Goal: Task Accomplishment & Management: Manage account settings

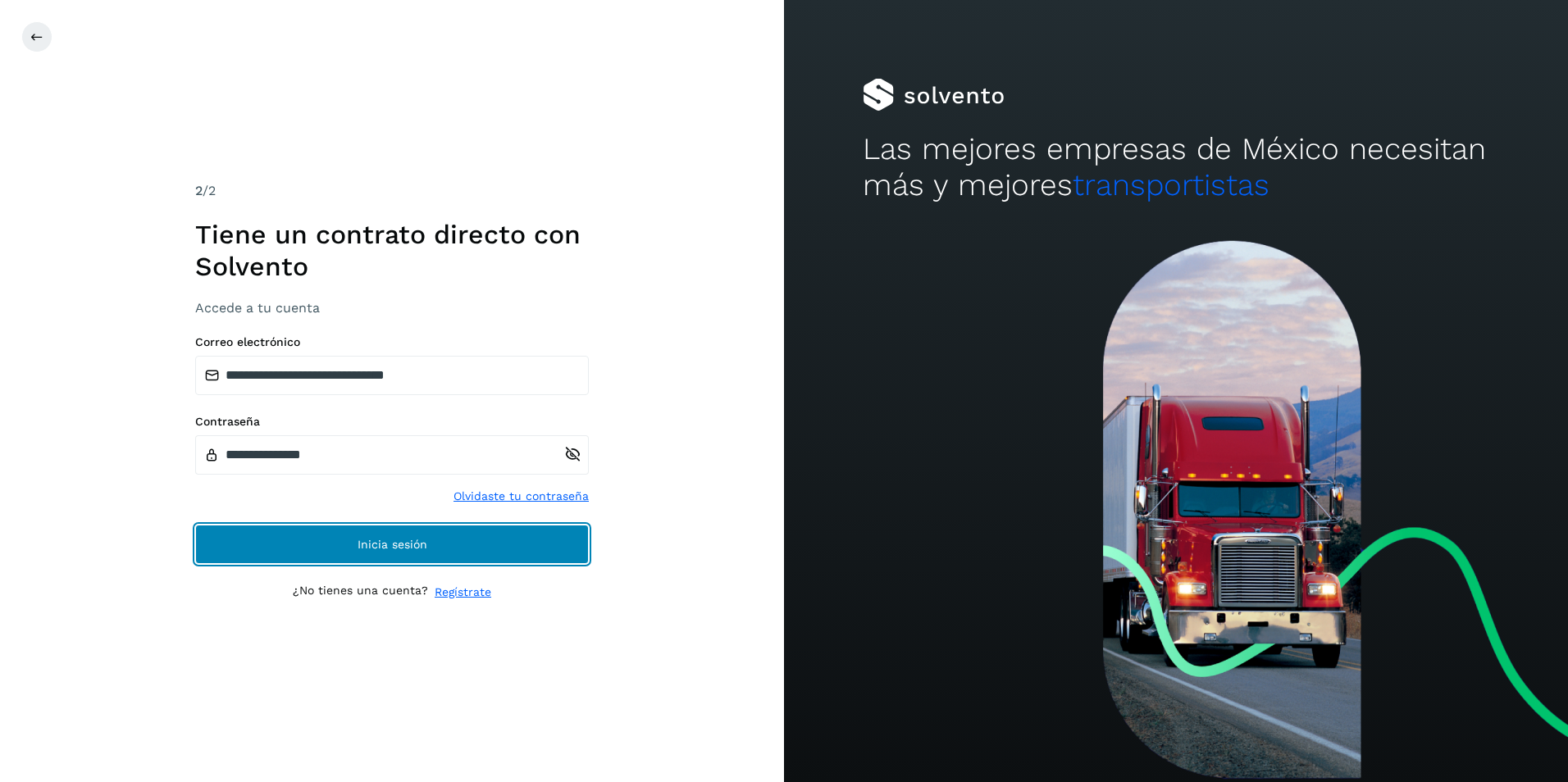
click at [367, 546] on span "Inicia sesión" at bounding box center [392, 544] width 70 height 11
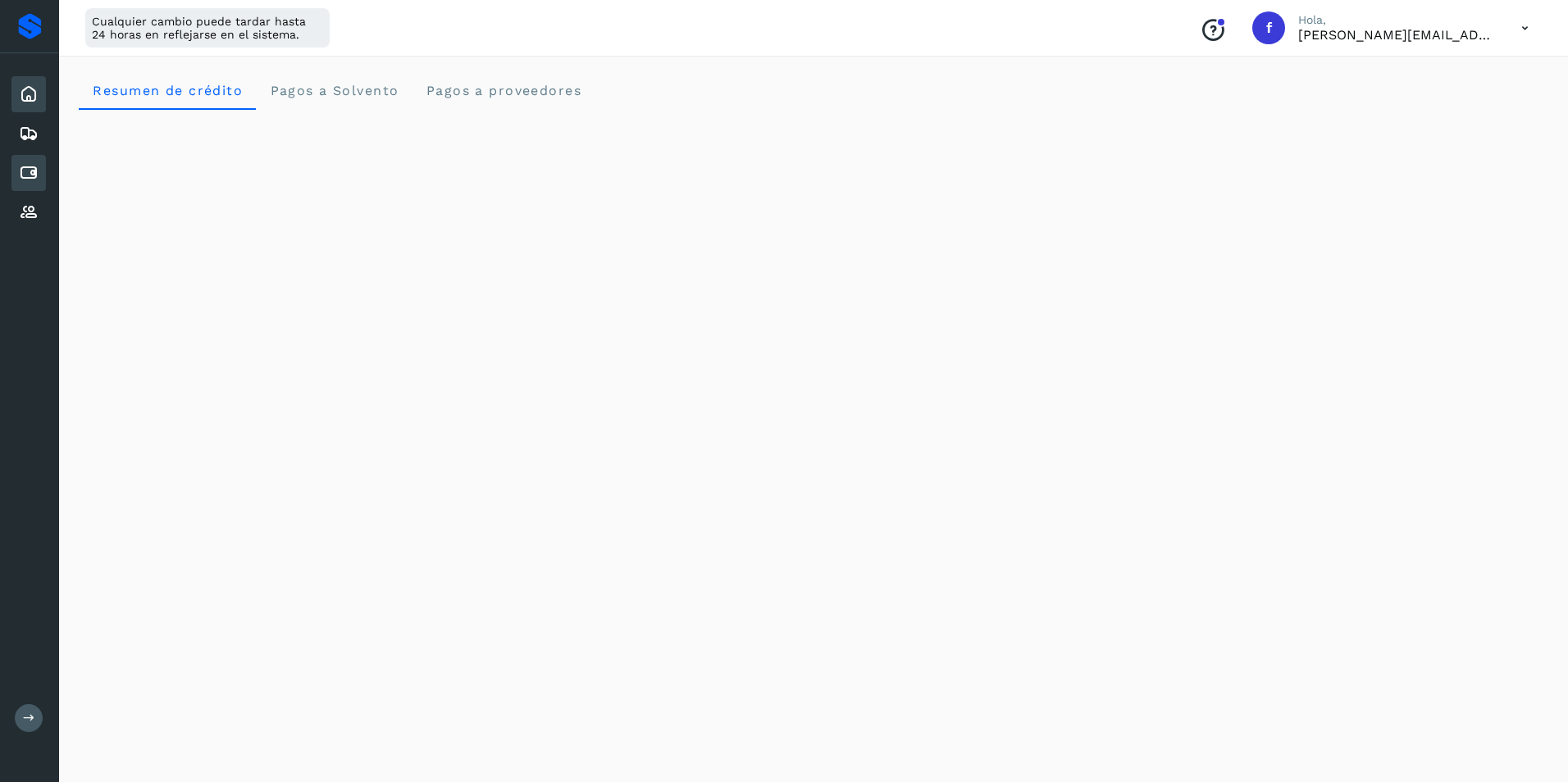
click at [35, 173] on icon at bounding box center [29, 173] width 19 height 19
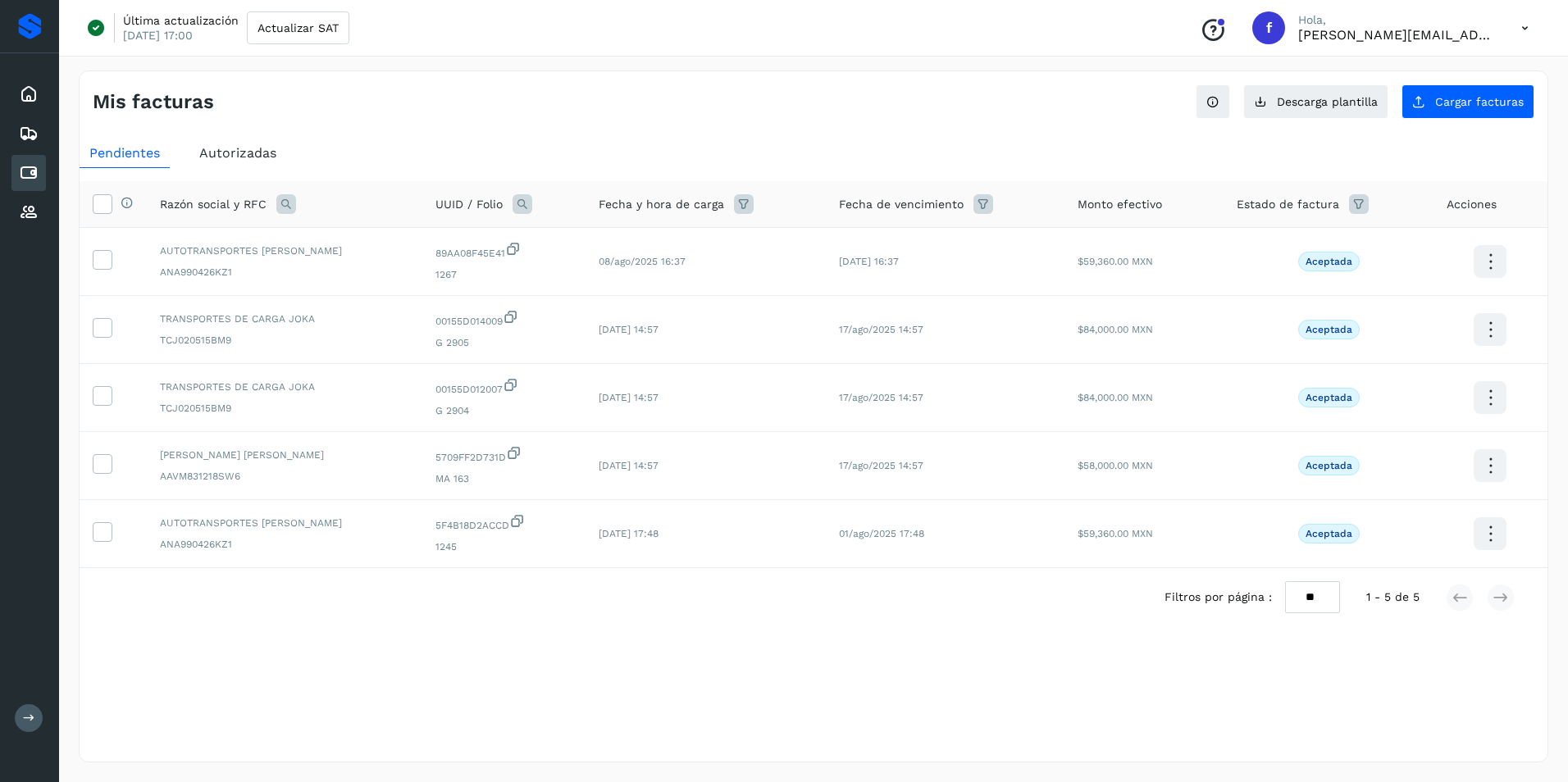
click at [252, 155] on span "Autorizadas" at bounding box center [237, 153] width 77 height 16
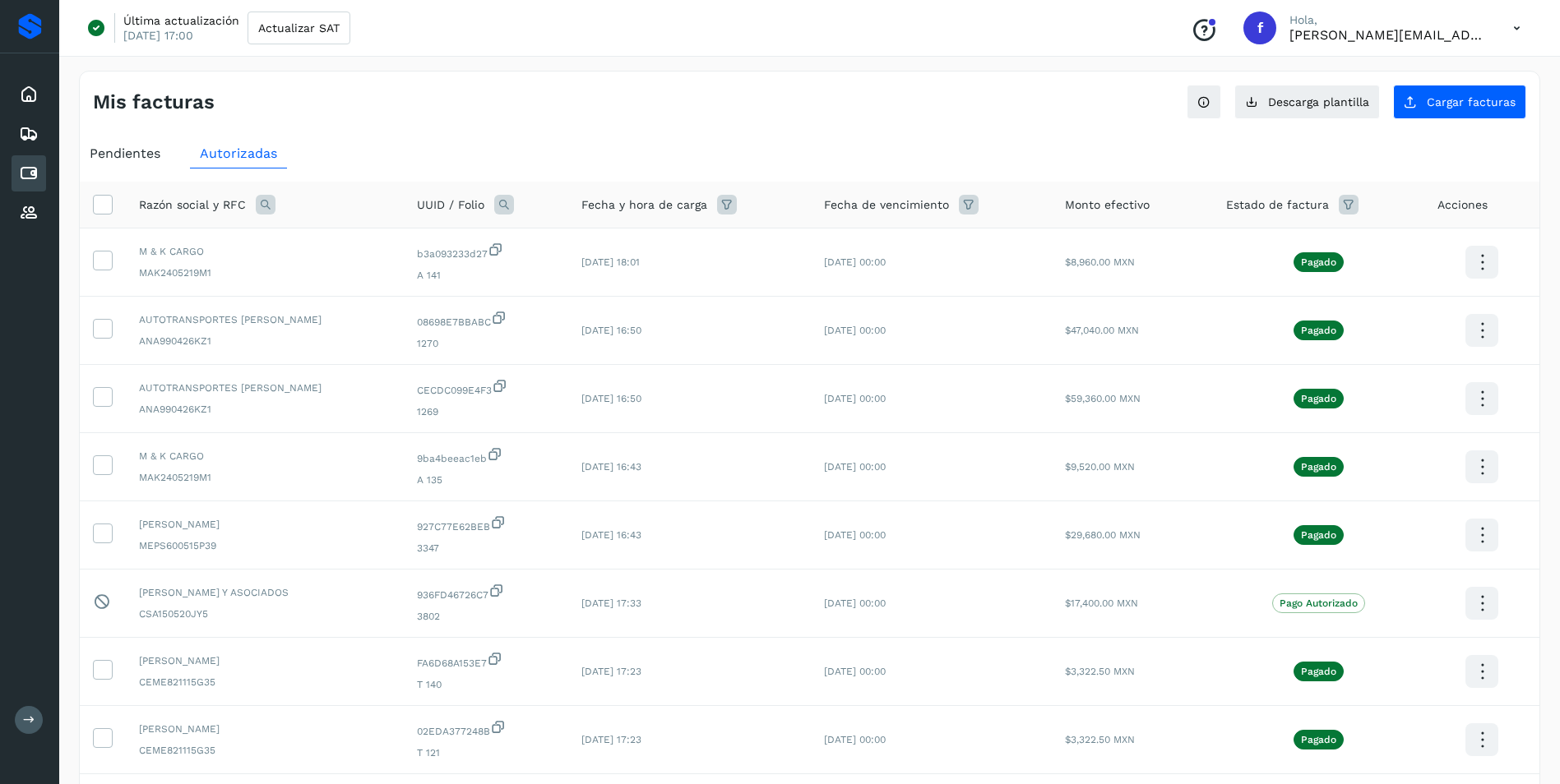
click at [130, 148] on span "Pendientes" at bounding box center [125, 154] width 70 height 16
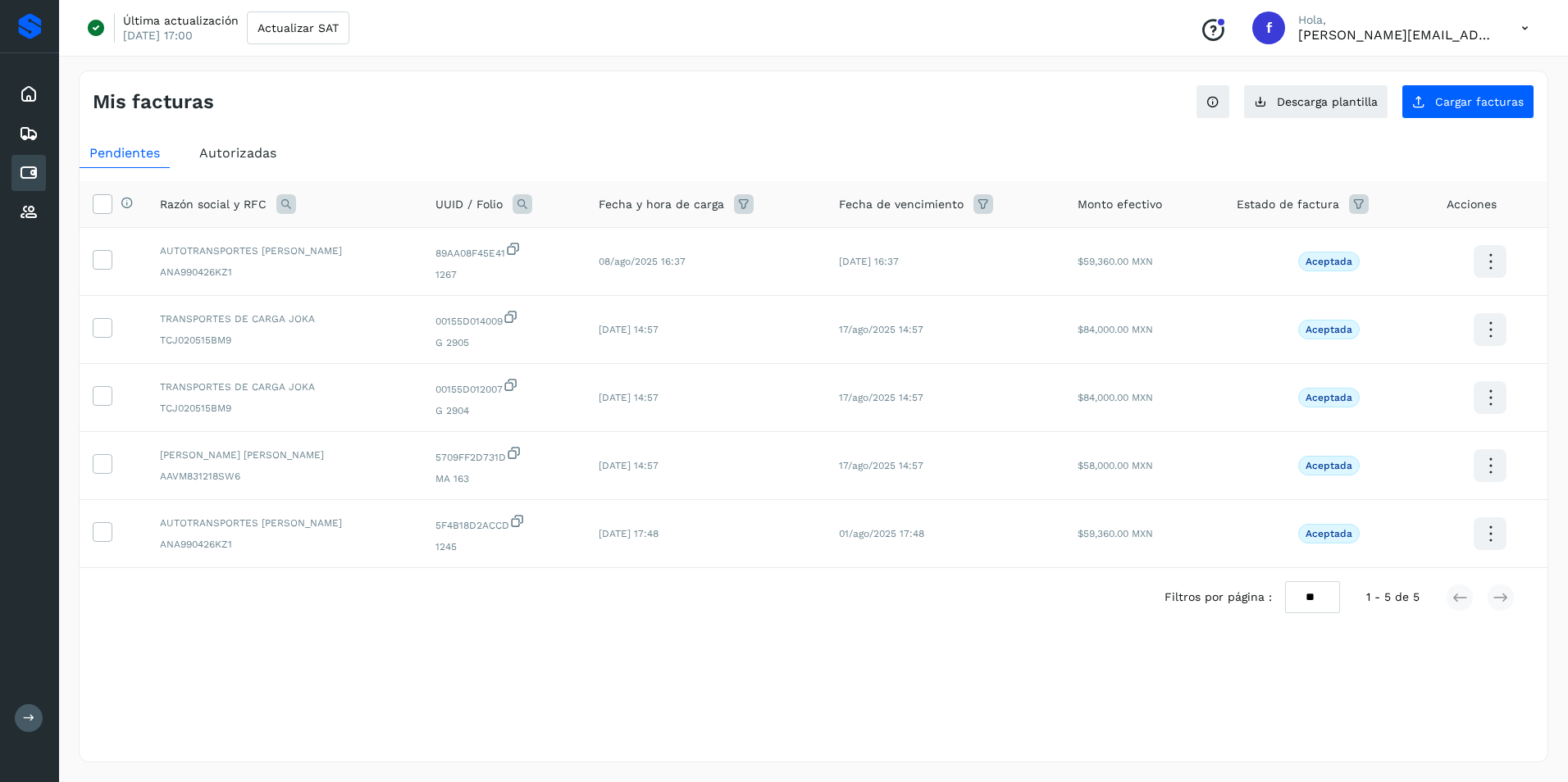
click at [215, 151] on span "Autorizadas" at bounding box center [237, 153] width 77 height 16
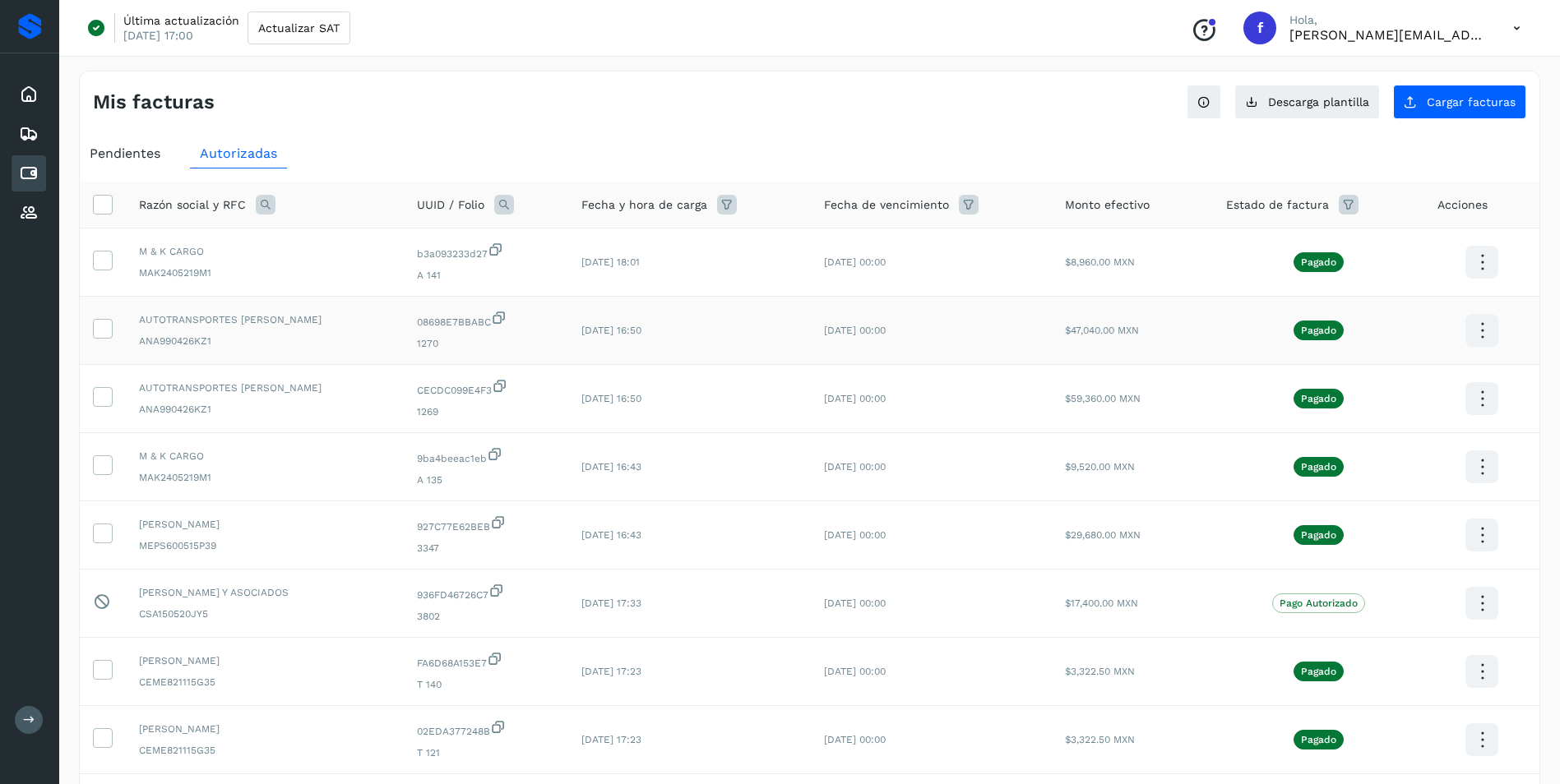
click at [1478, 329] on icon at bounding box center [1482, 331] width 39 height 39
click at [1084, 134] on div at bounding box center [780, 392] width 1560 height 784
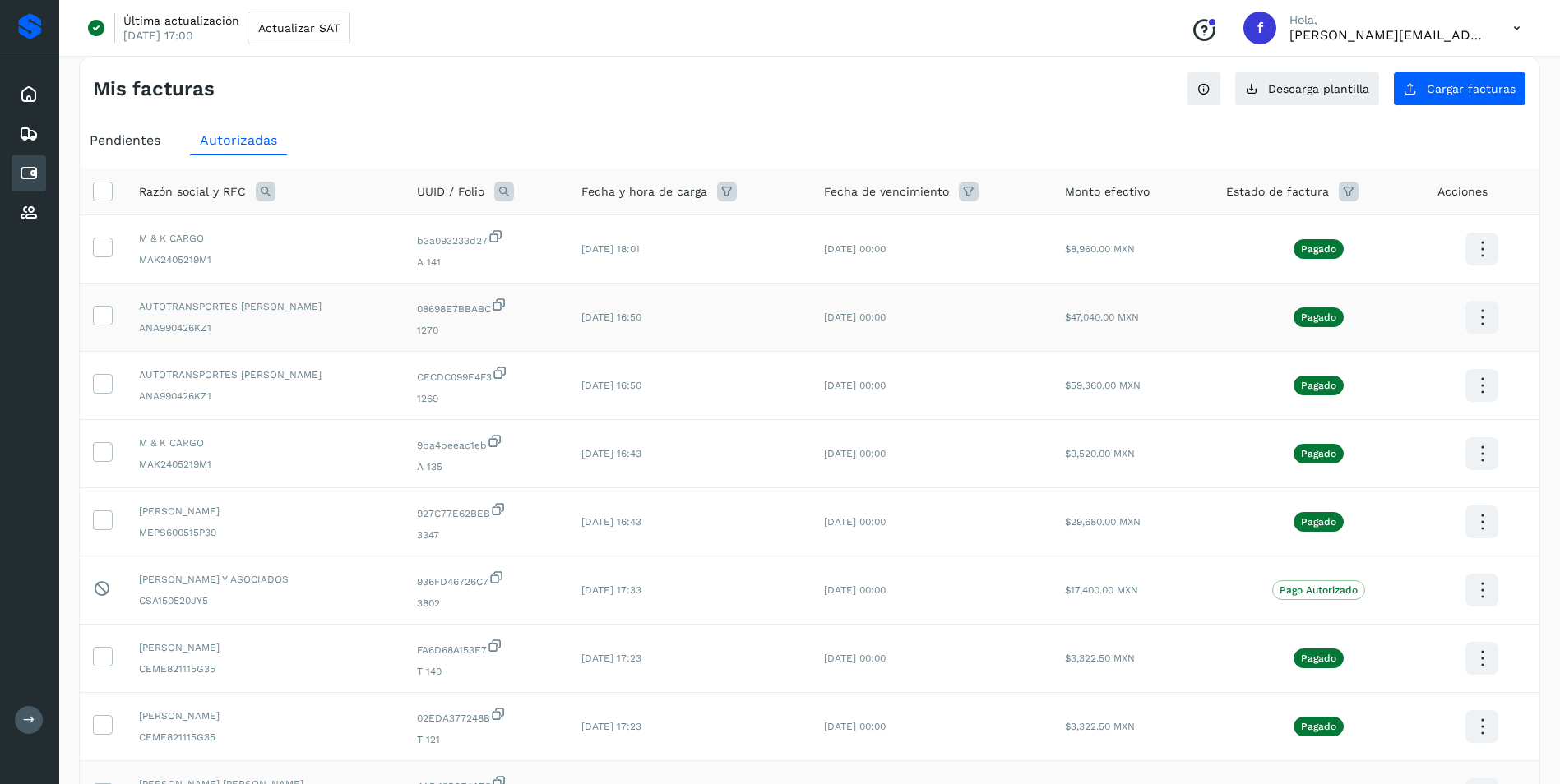
scroll to position [266, 0]
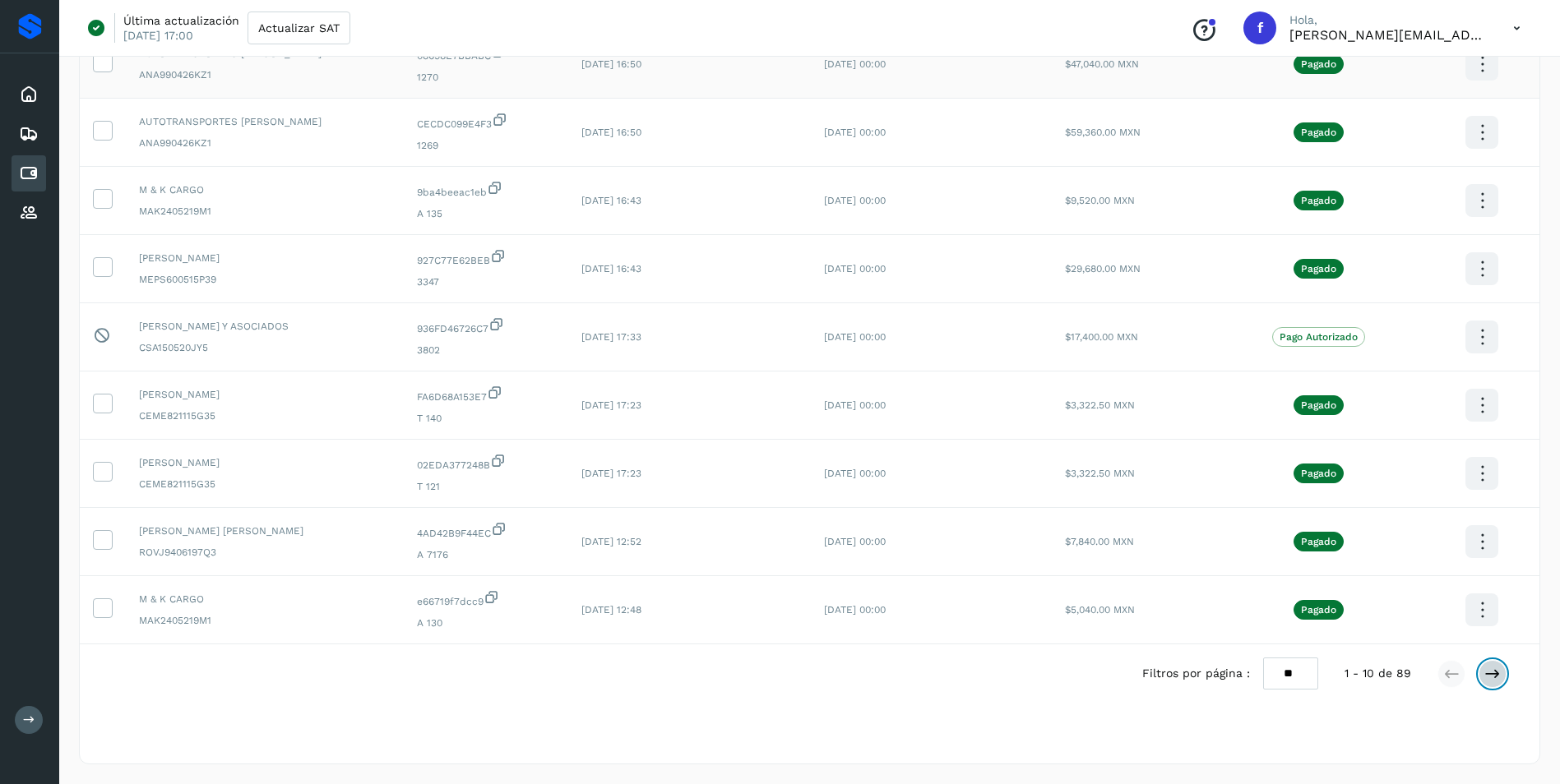
click at [1498, 677] on icon at bounding box center [1491, 673] width 17 height 17
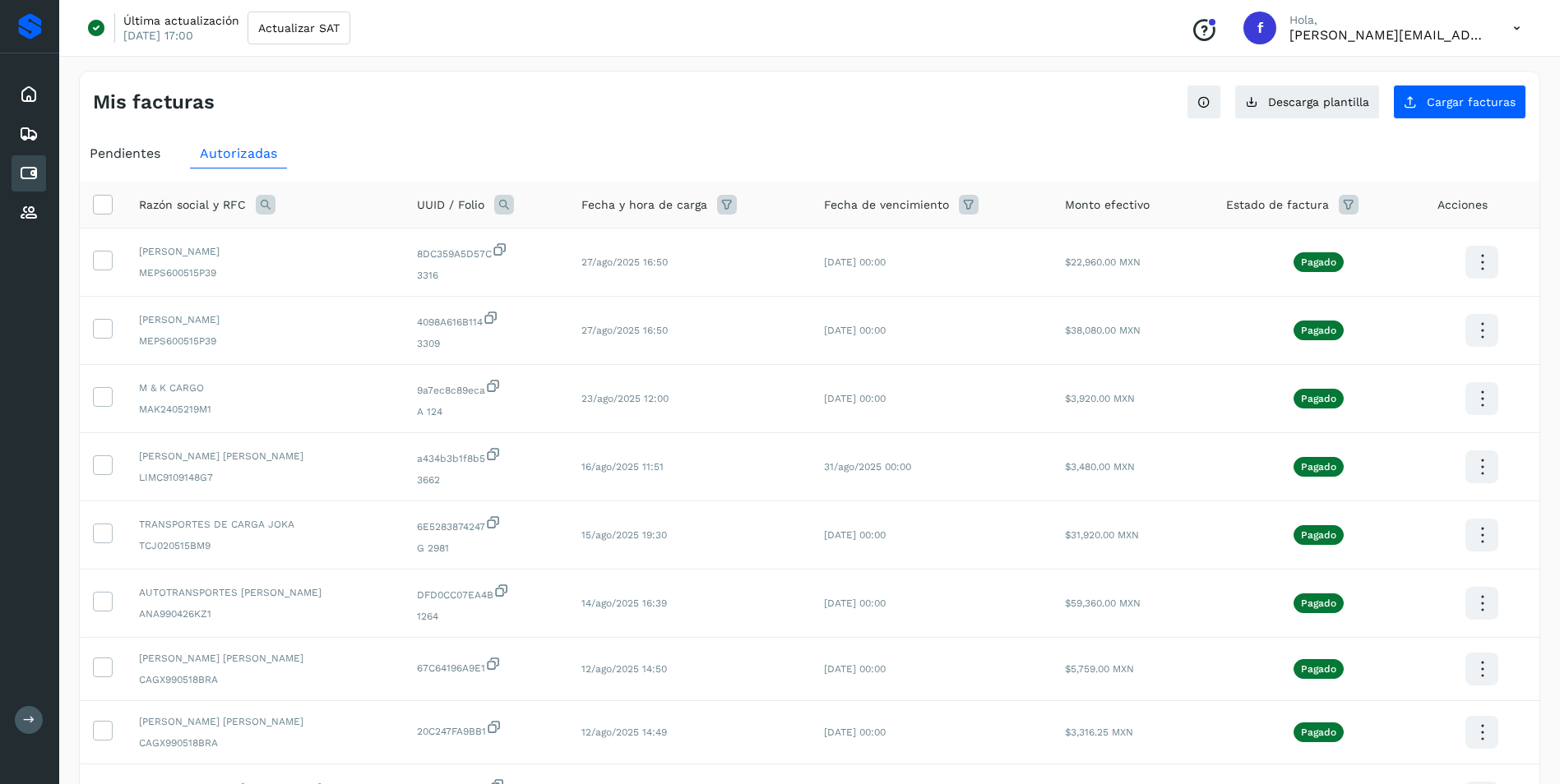
click at [32, 171] on icon at bounding box center [29, 173] width 19 height 19
click at [30, 97] on icon at bounding box center [29, 94] width 19 height 19
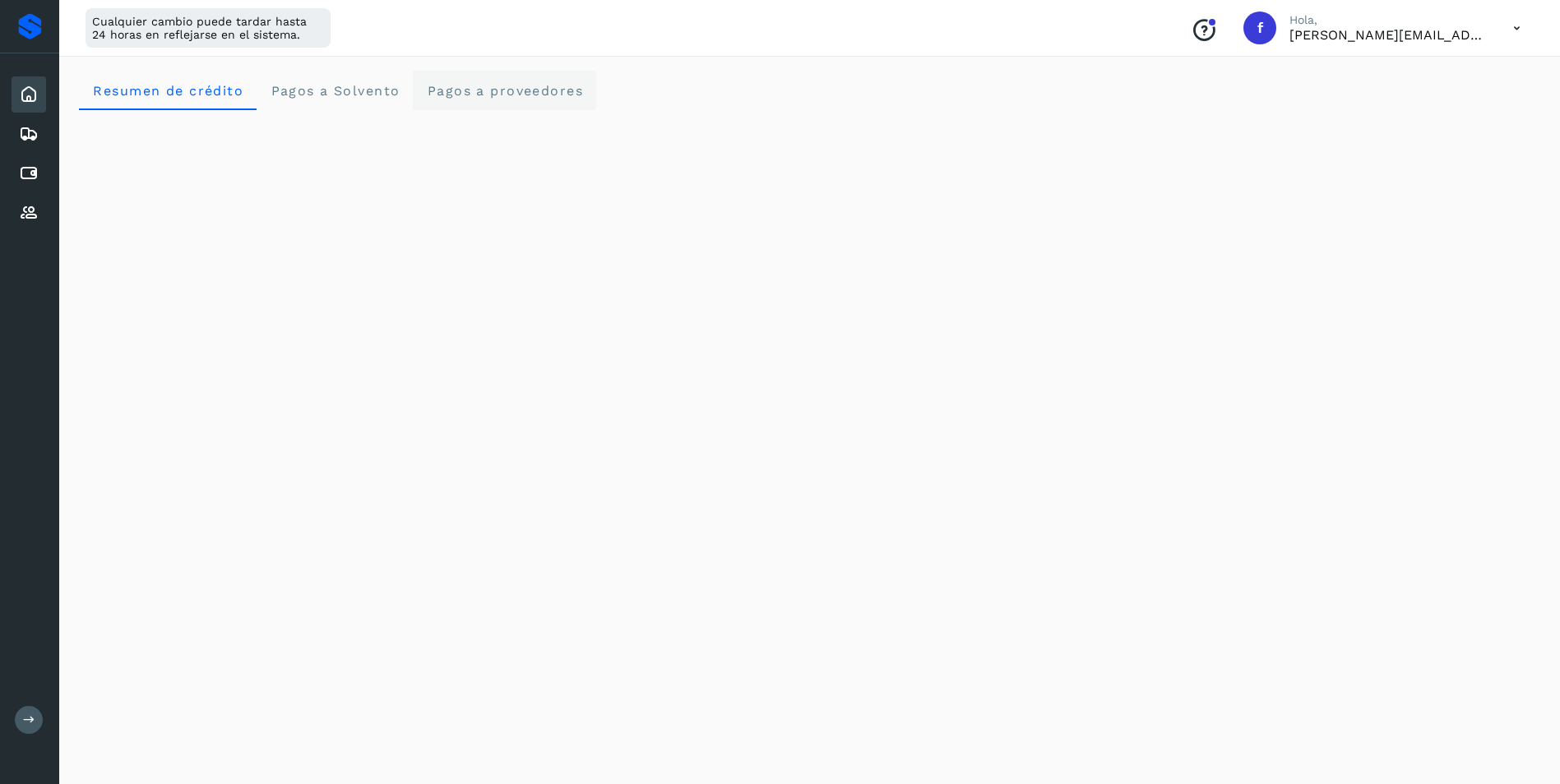
click at [493, 91] on span "Pagos a proveedores" at bounding box center [504, 91] width 157 height 16
click at [351, 92] on span "Pagos a Solvento" at bounding box center [335, 91] width 130 height 16
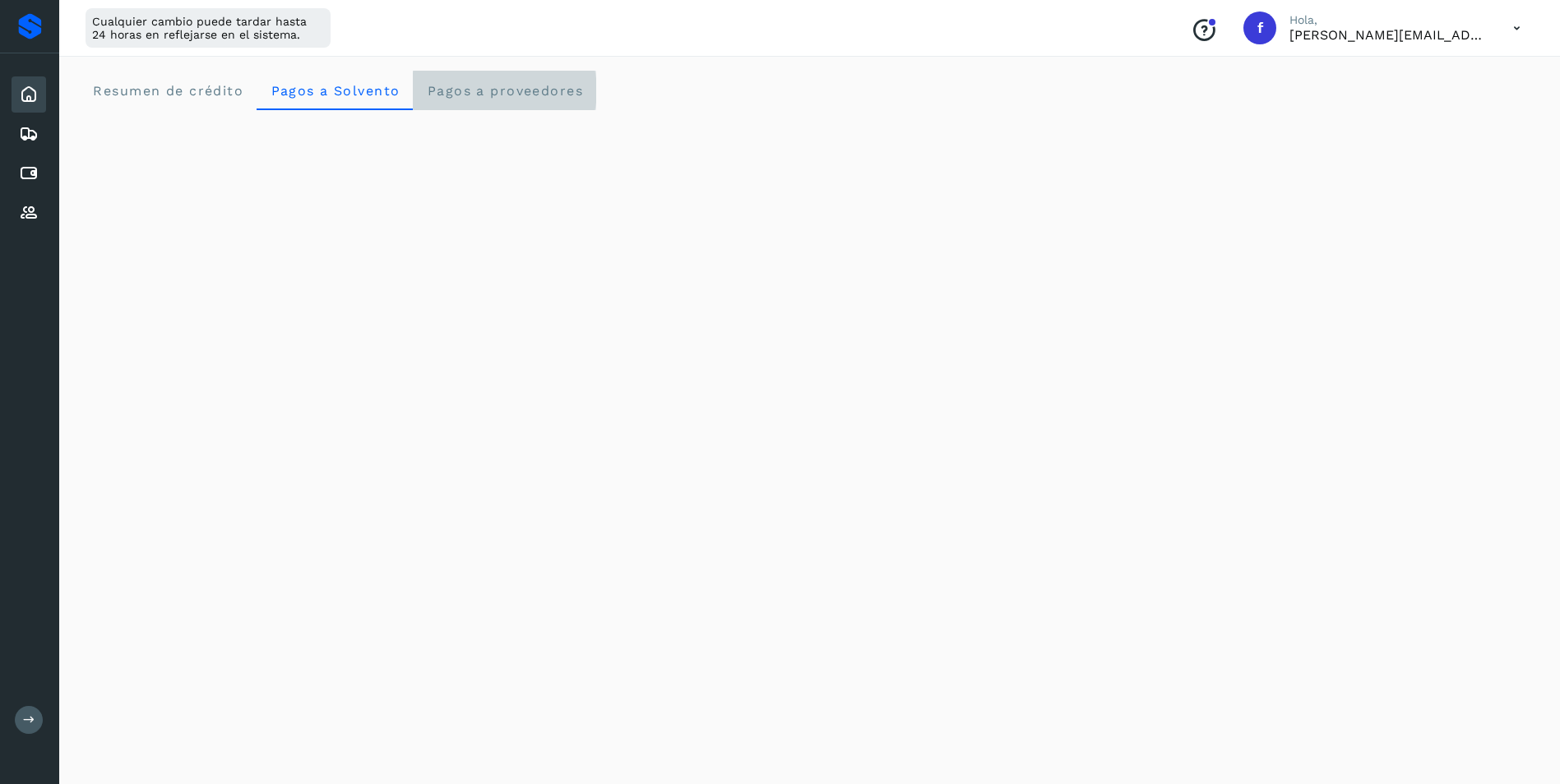
click at [535, 95] on span "Pagos a proveedores" at bounding box center [504, 91] width 157 height 16
click at [166, 92] on span "Resumen de crédito" at bounding box center [168, 91] width 151 height 16
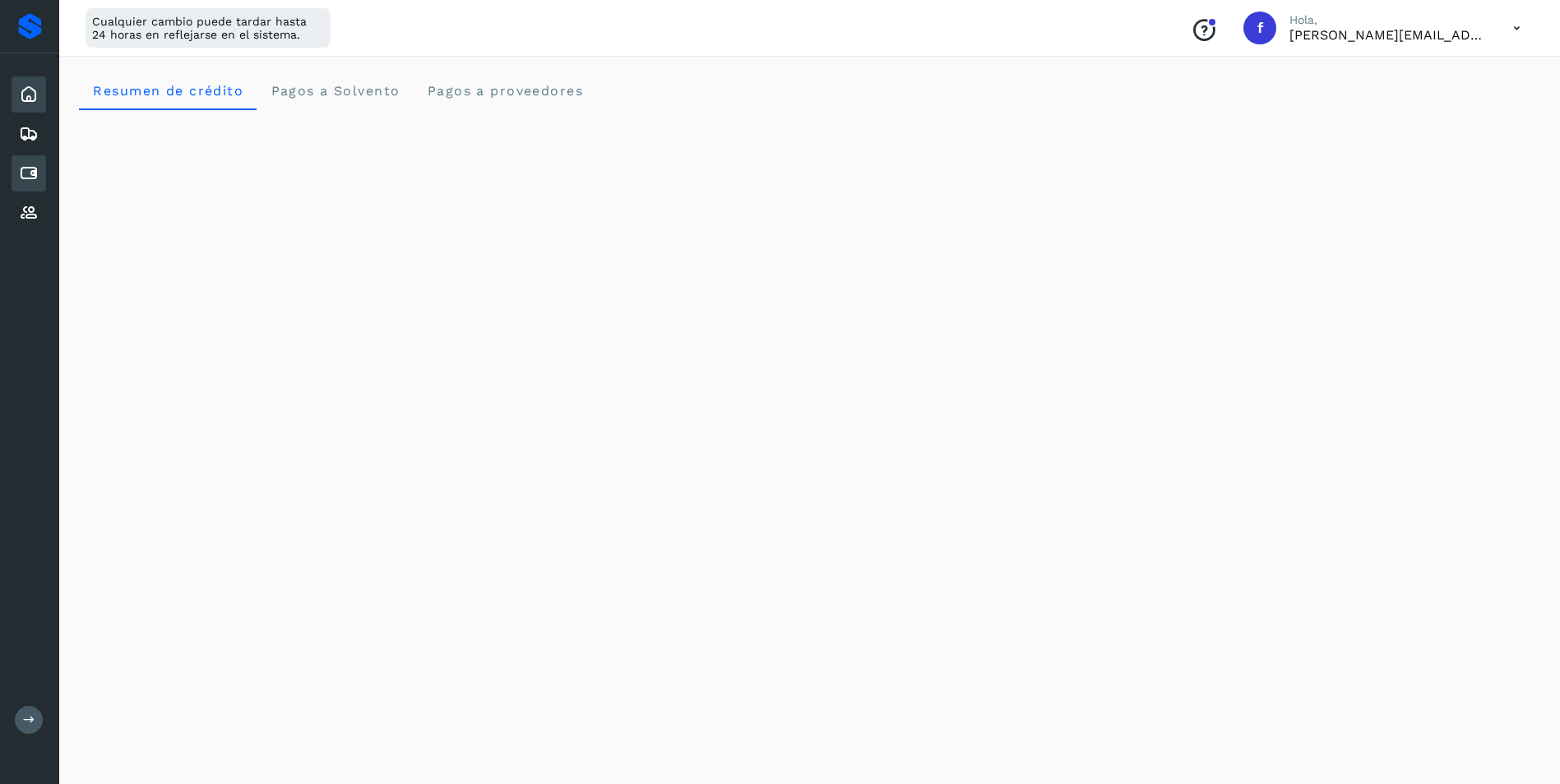
click at [29, 169] on icon at bounding box center [29, 173] width 19 height 19
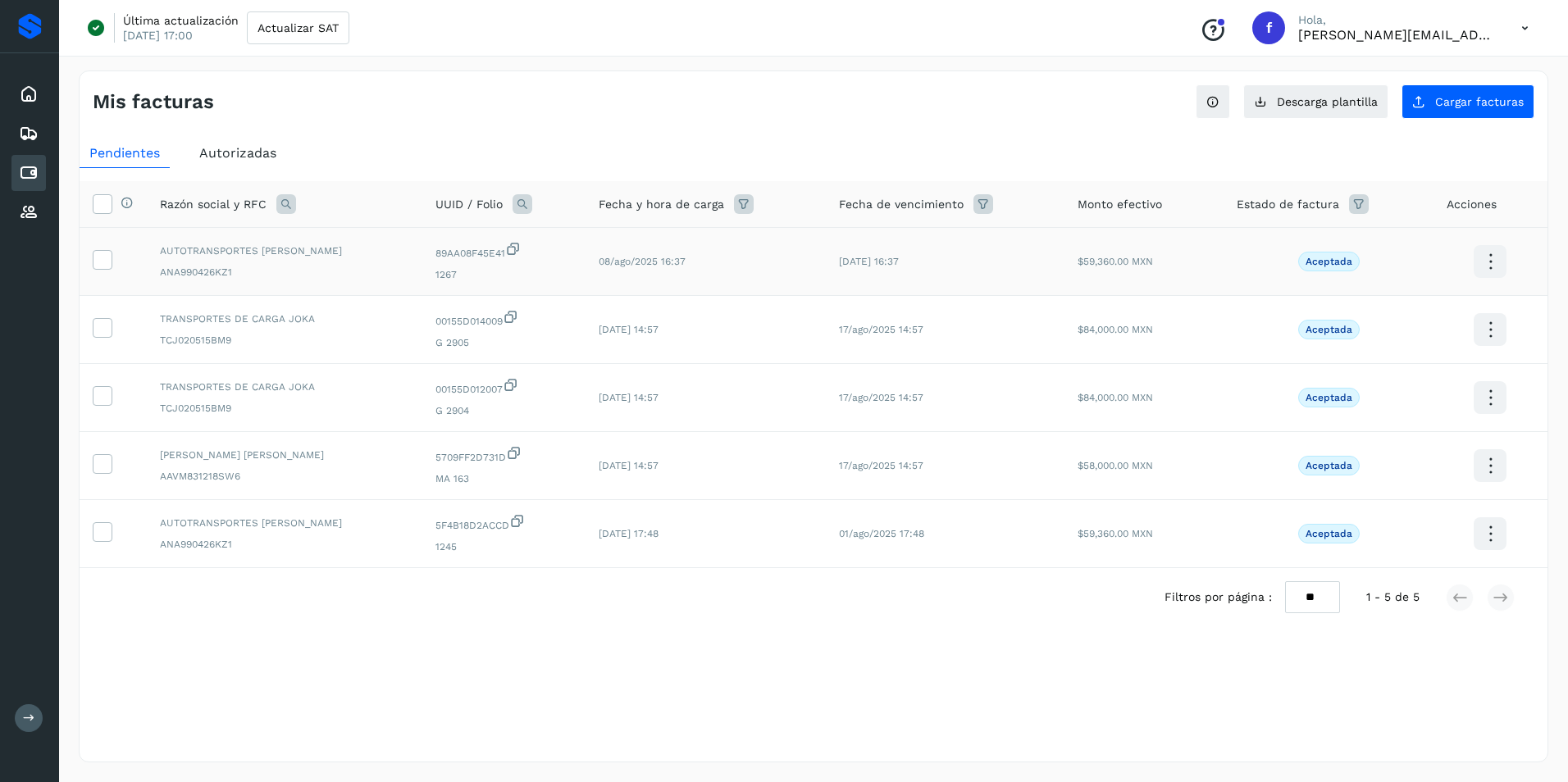
click at [1494, 261] on icon at bounding box center [1490, 262] width 39 height 39
click at [906, 729] on div at bounding box center [784, 391] width 1568 height 782
click at [256, 160] on span "Autorizadas" at bounding box center [237, 153] width 77 height 16
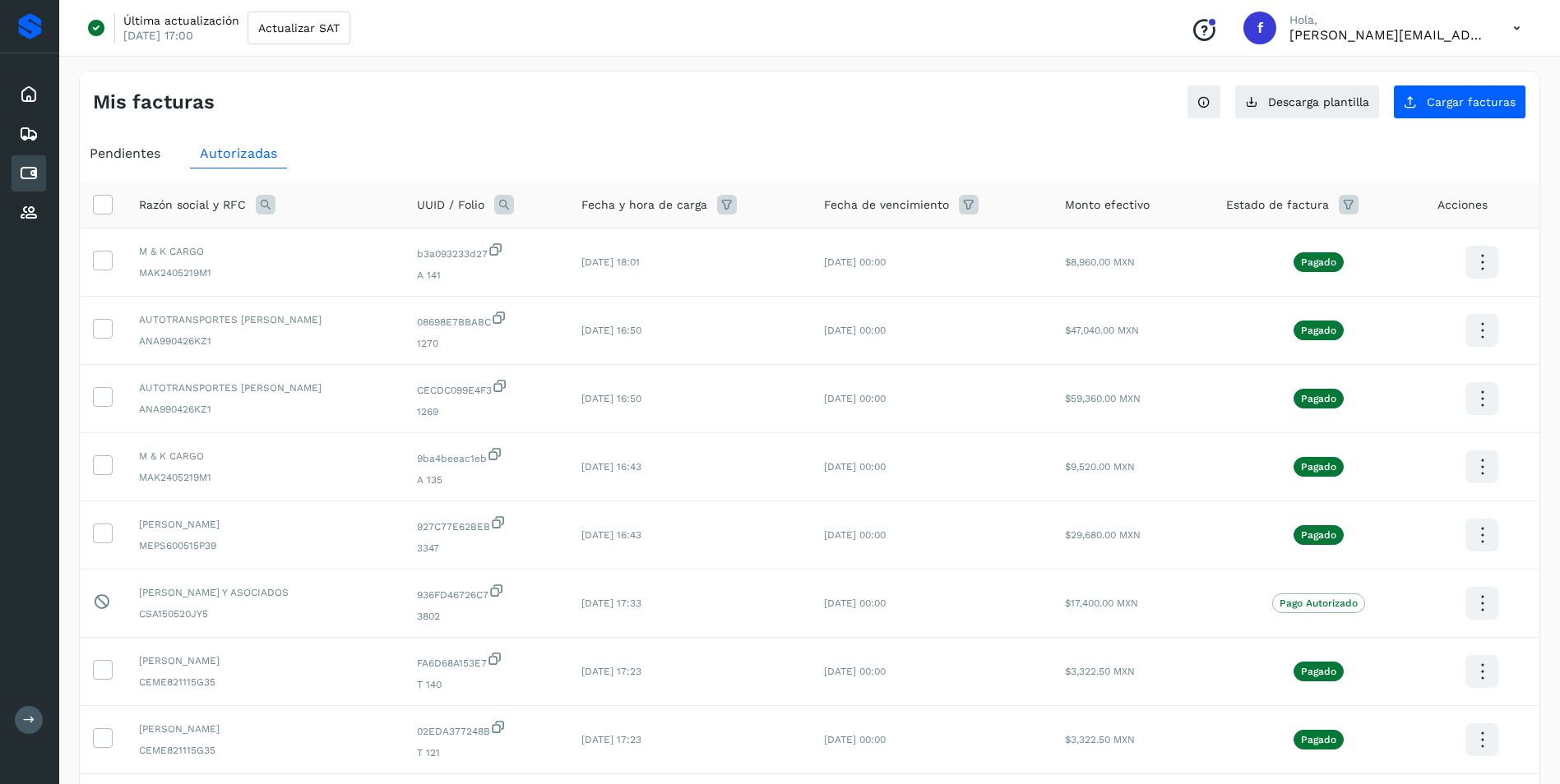
click at [266, 205] on icon at bounding box center [265, 205] width 19 height 19
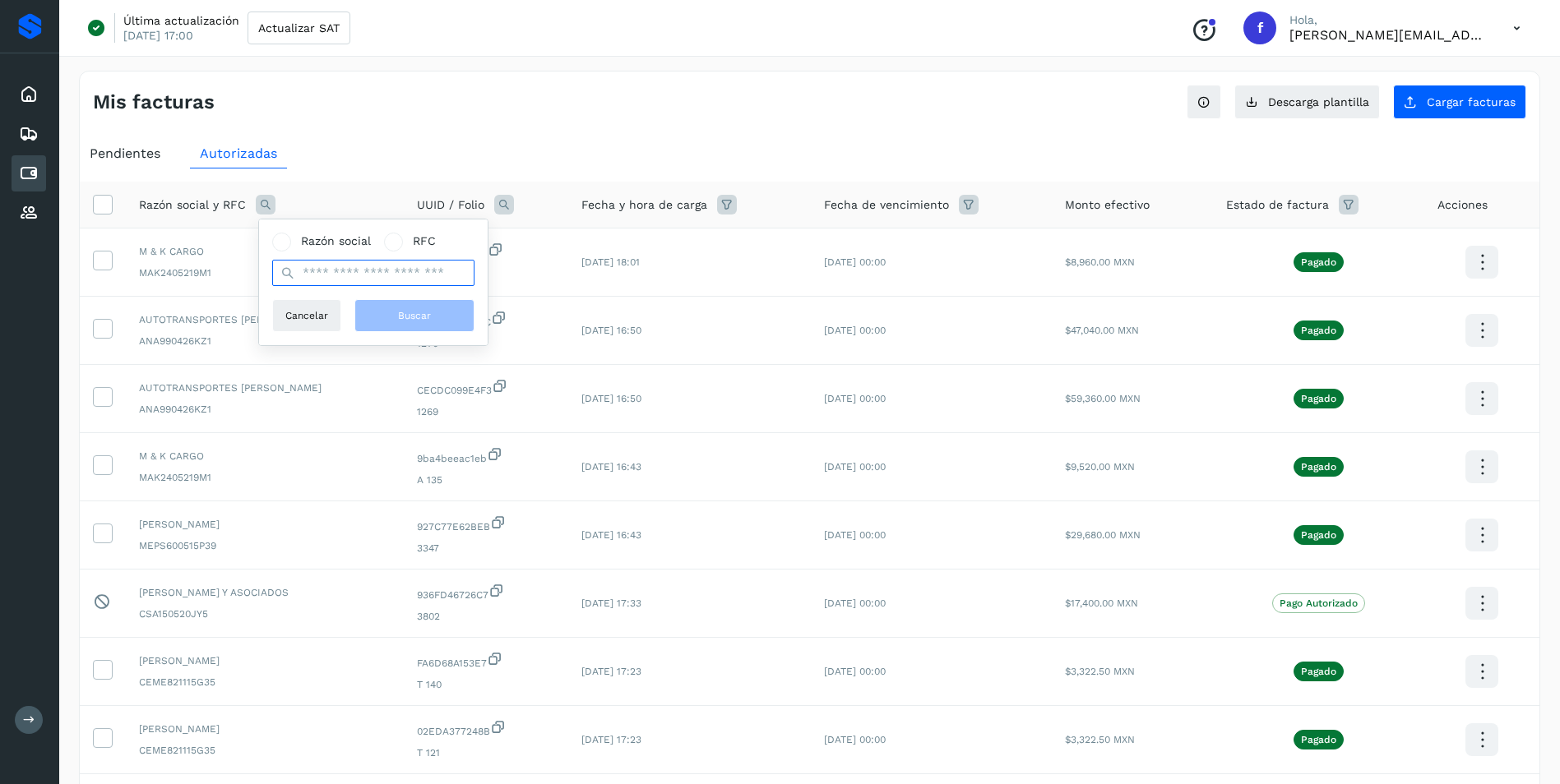
click at [359, 279] on input "text" at bounding box center [373, 273] width 202 height 26
type input "**********"
click at [416, 325] on button "Buscar" at bounding box center [414, 315] width 120 height 32
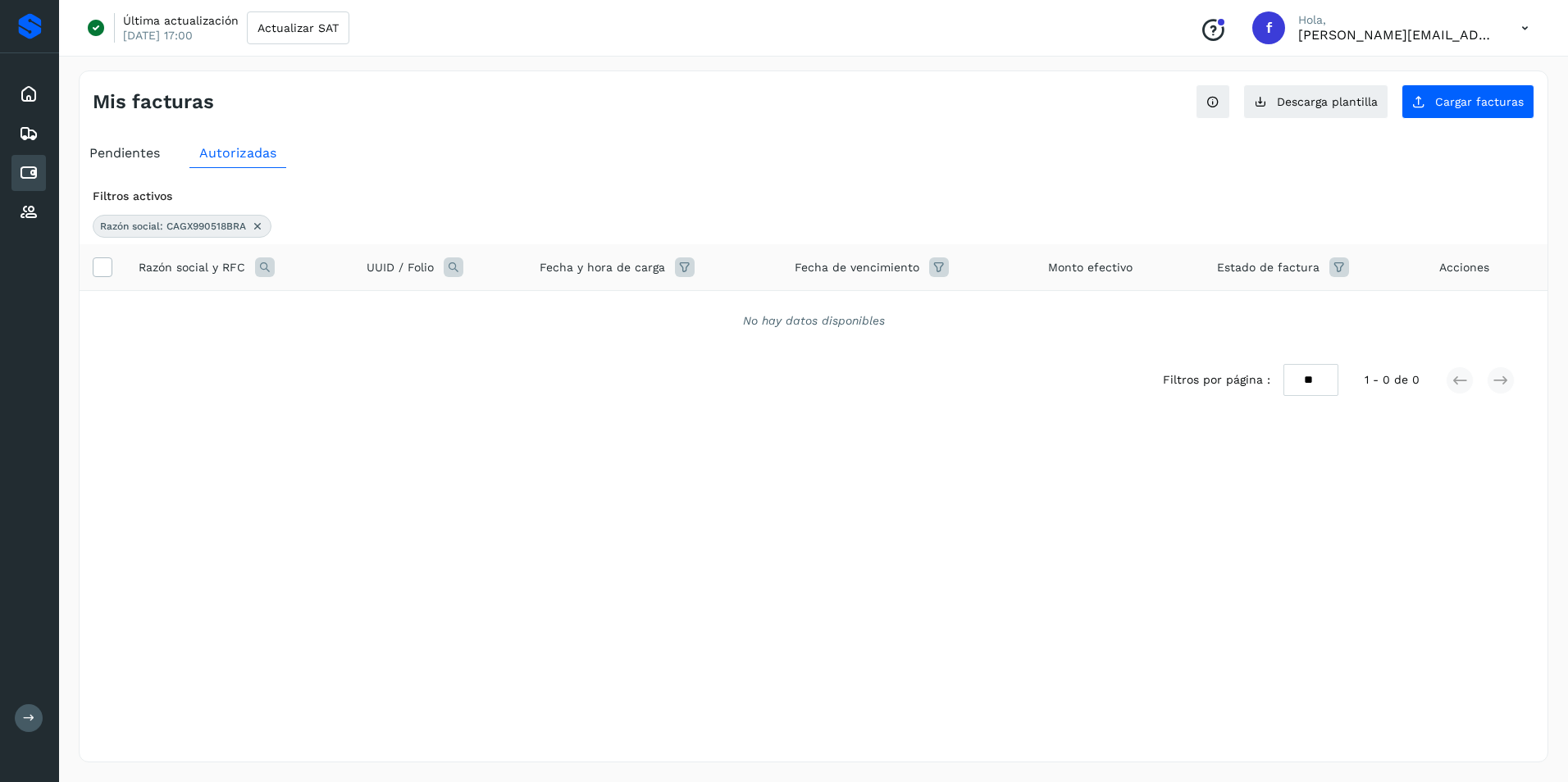
click at [260, 229] on icon at bounding box center [257, 226] width 13 height 13
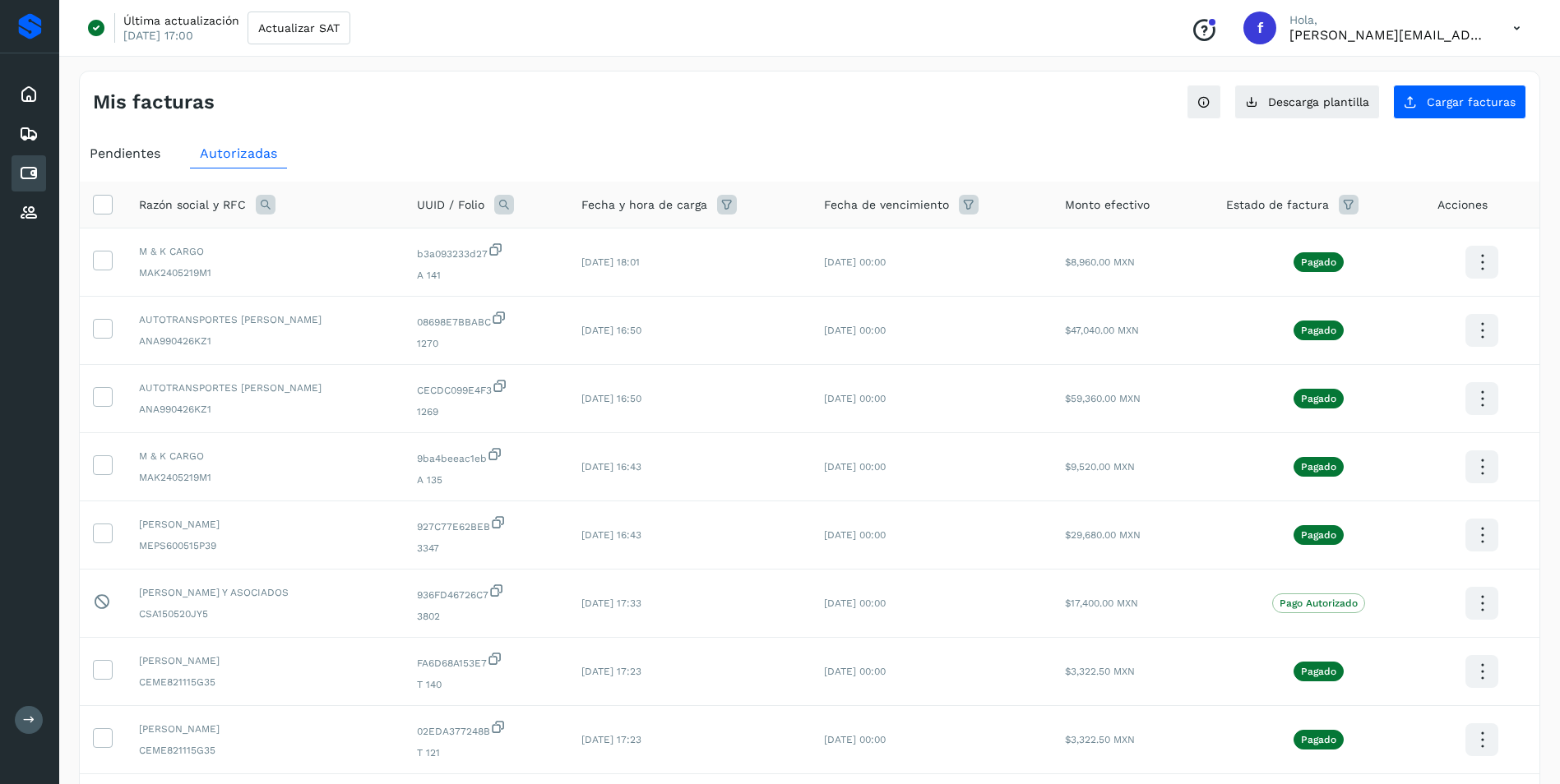
click at [262, 208] on icon at bounding box center [265, 205] width 19 height 19
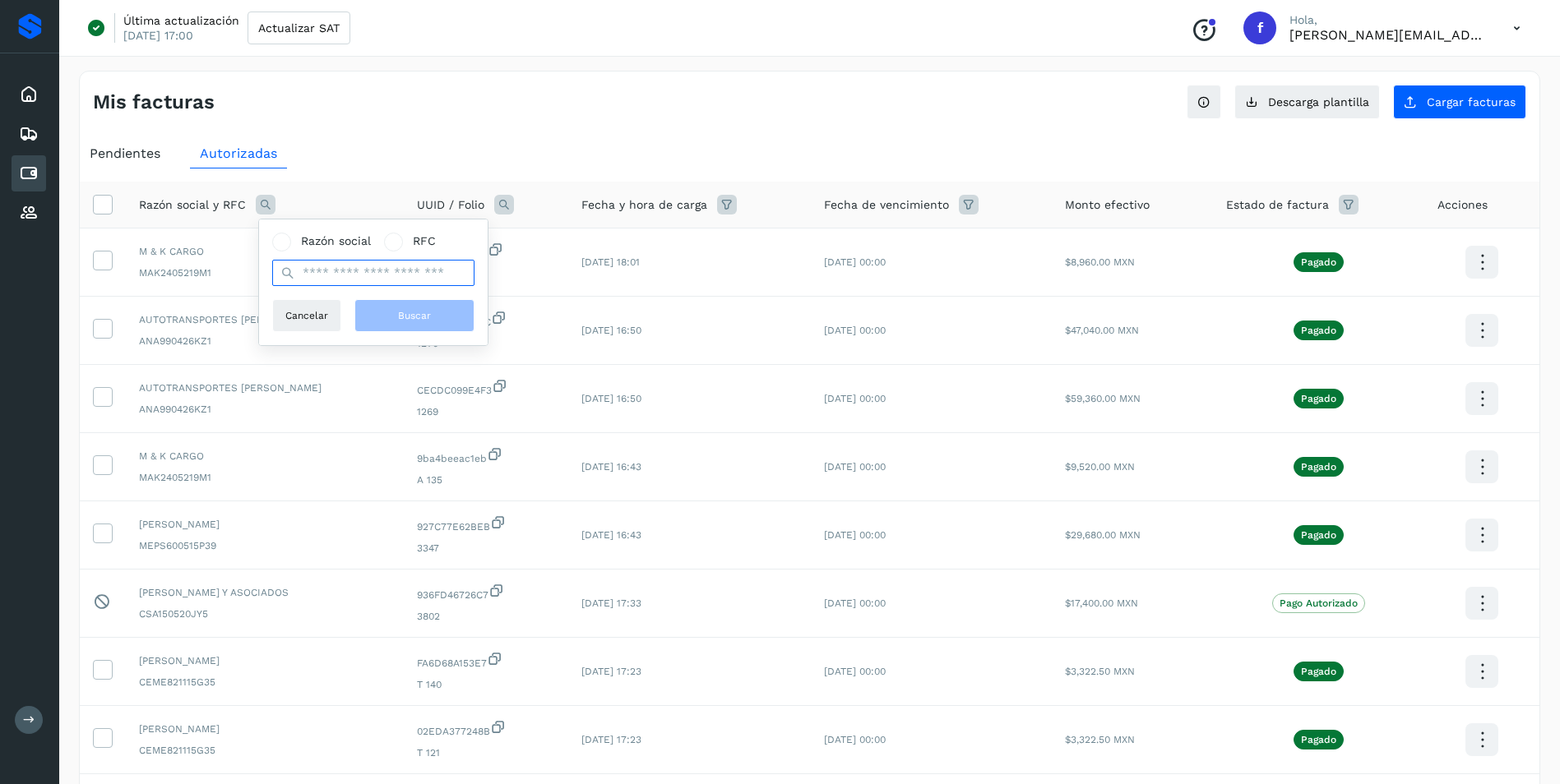
click at [341, 272] on input "text" at bounding box center [373, 273] width 202 height 26
paste input "**********"
type input "**********"
click at [424, 313] on span "Buscar" at bounding box center [414, 315] width 32 height 15
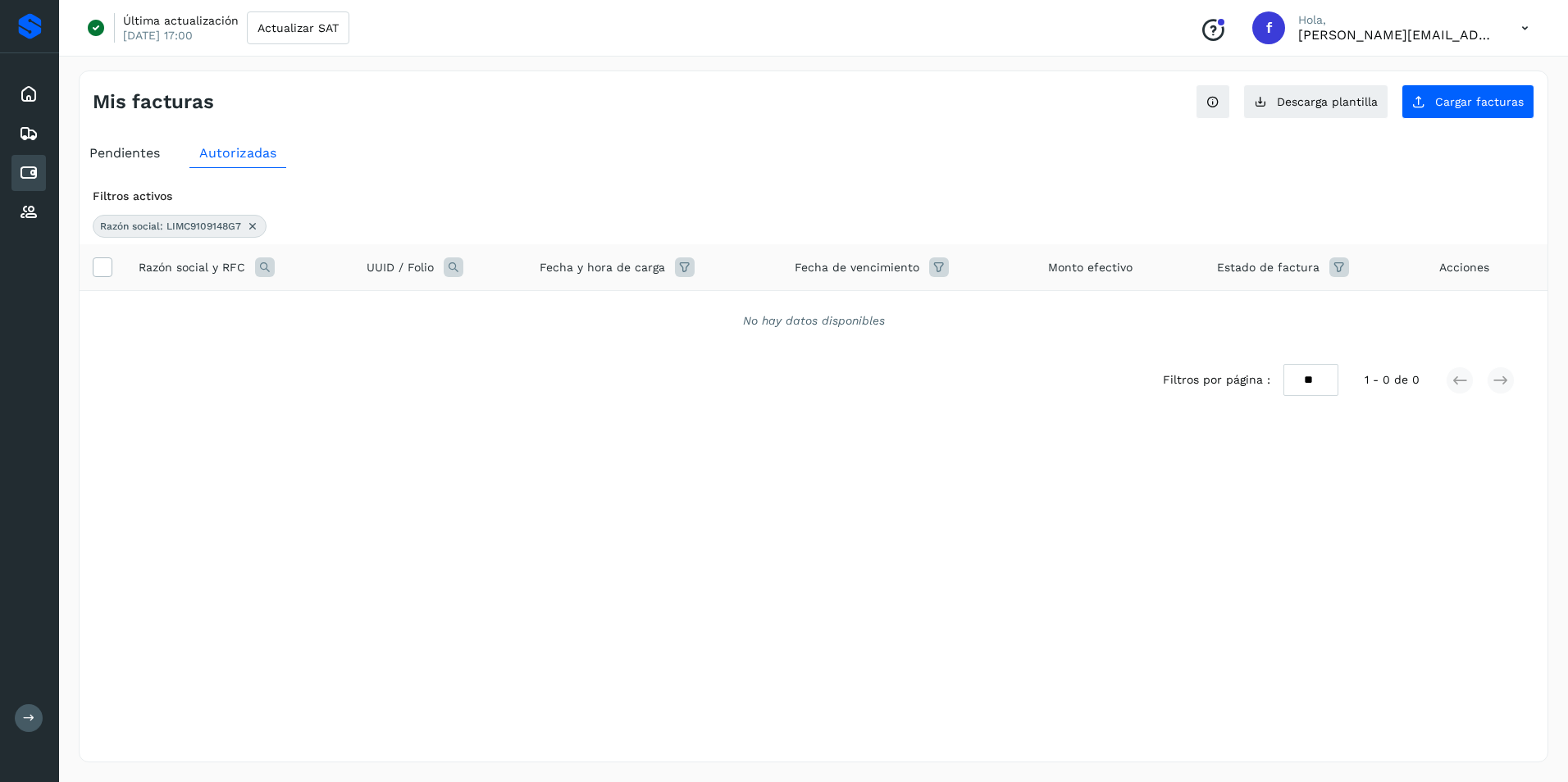
click at [258, 229] on icon at bounding box center [252, 226] width 13 height 13
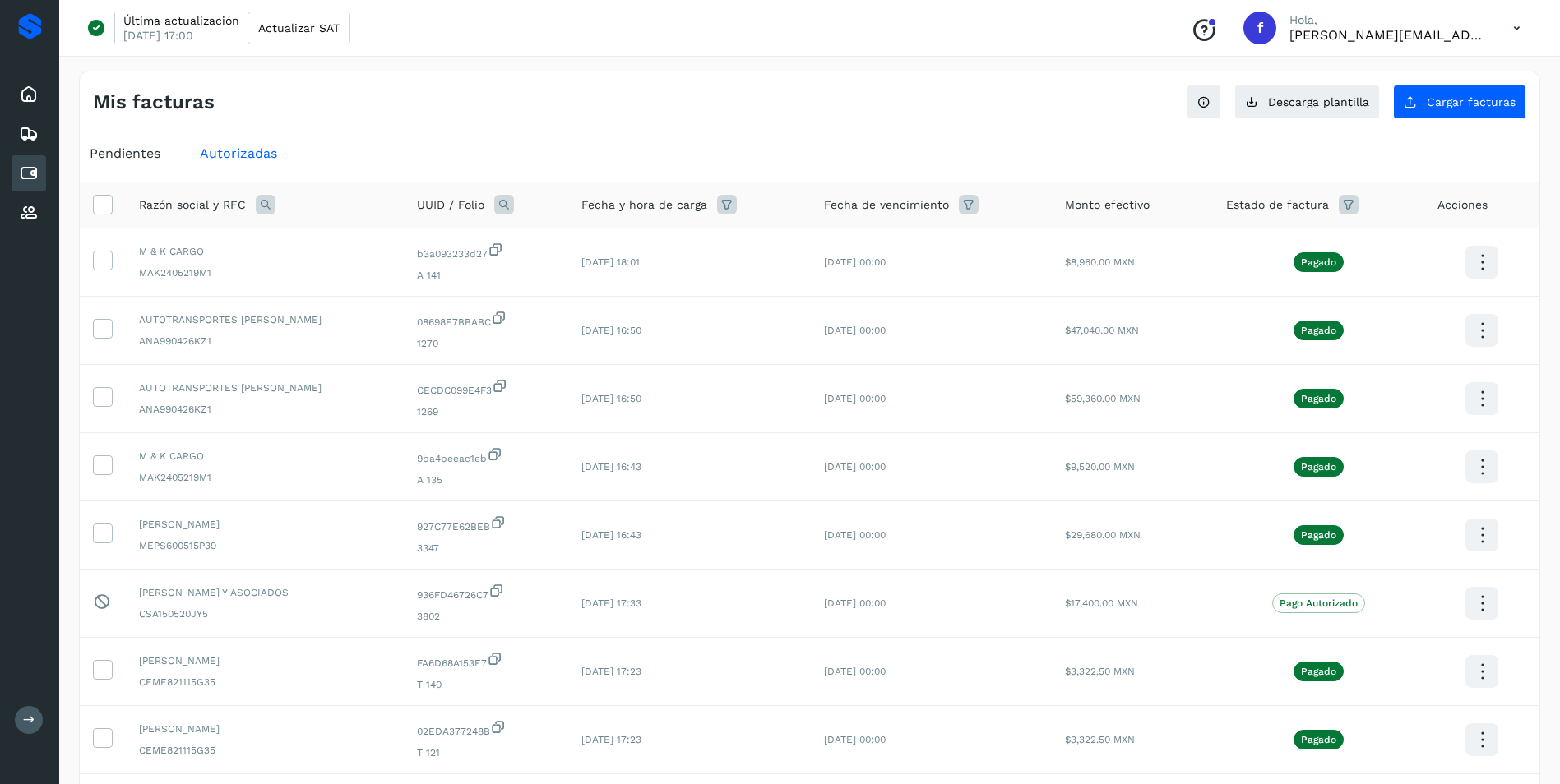
click at [134, 153] on span "Pendientes" at bounding box center [125, 154] width 70 height 16
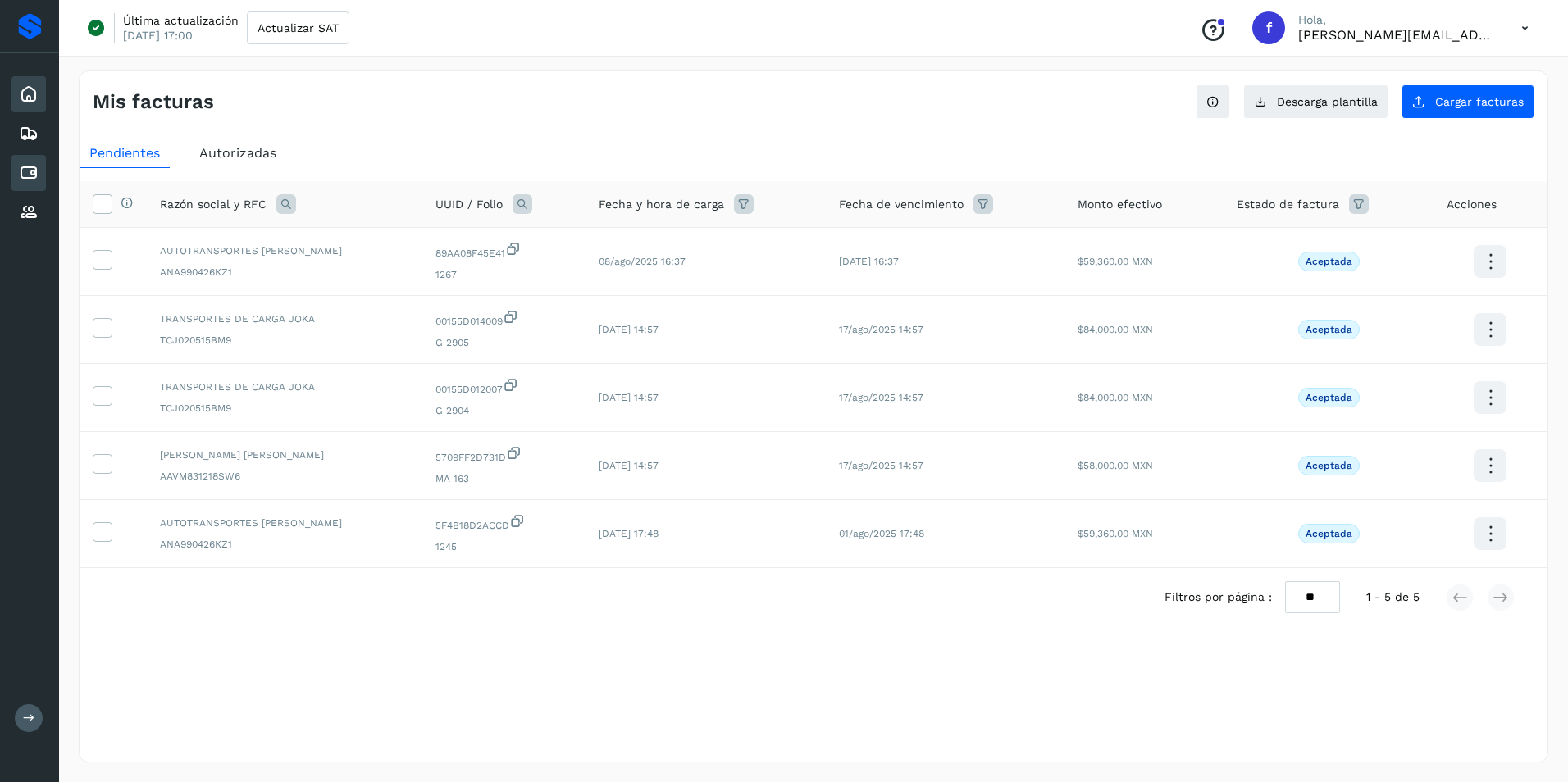
click at [39, 97] on div "Inicio" at bounding box center [28, 94] width 34 height 36
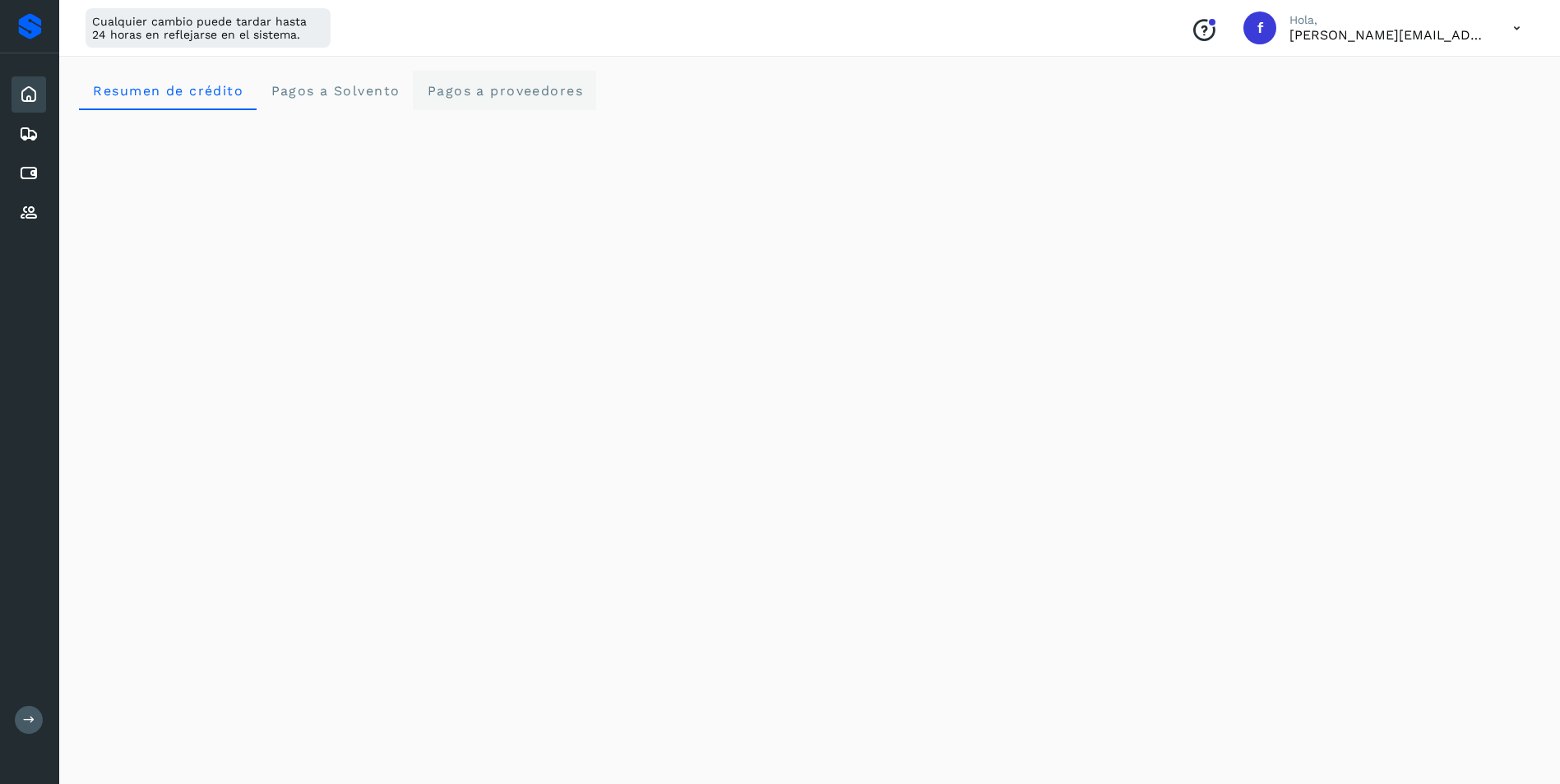
click at [484, 96] on span "Pagos a proveedores" at bounding box center [504, 91] width 157 height 16
click at [32, 183] on icon at bounding box center [29, 173] width 19 height 19
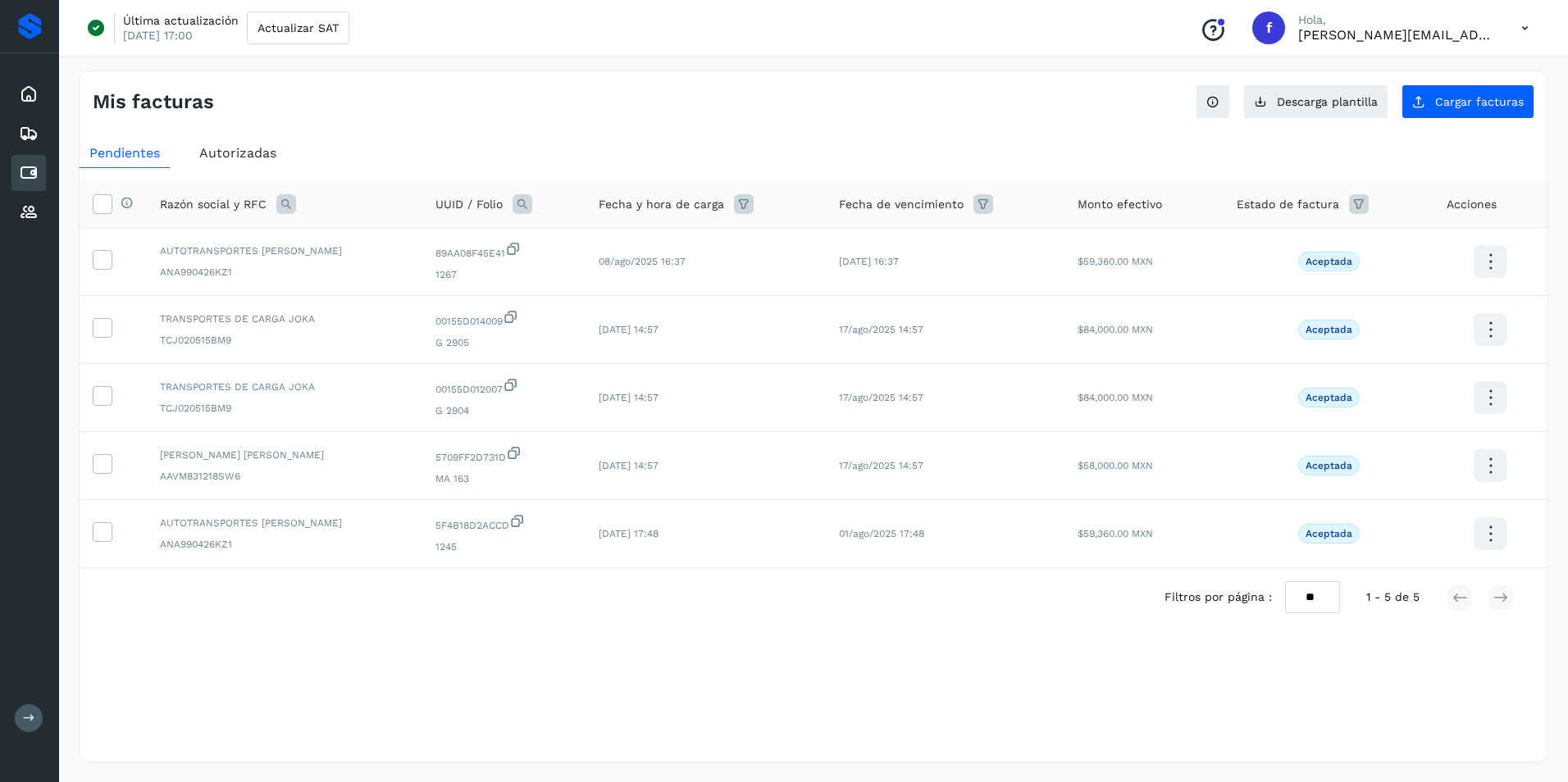
click at [250, 151] on span "Autorizadas" at bounding box center [237, 153] width 77 height 16
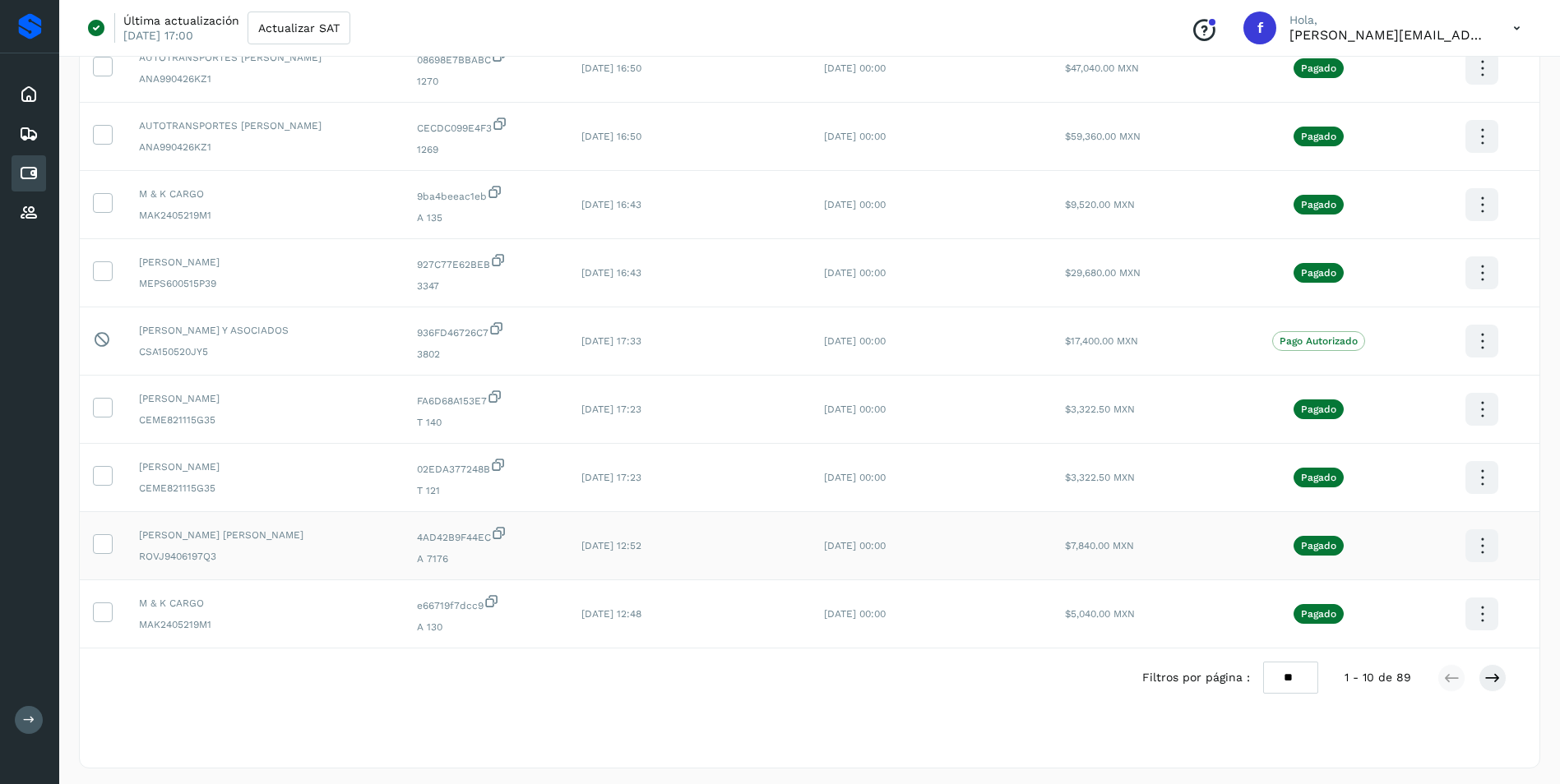
scroll to position [266, 0]
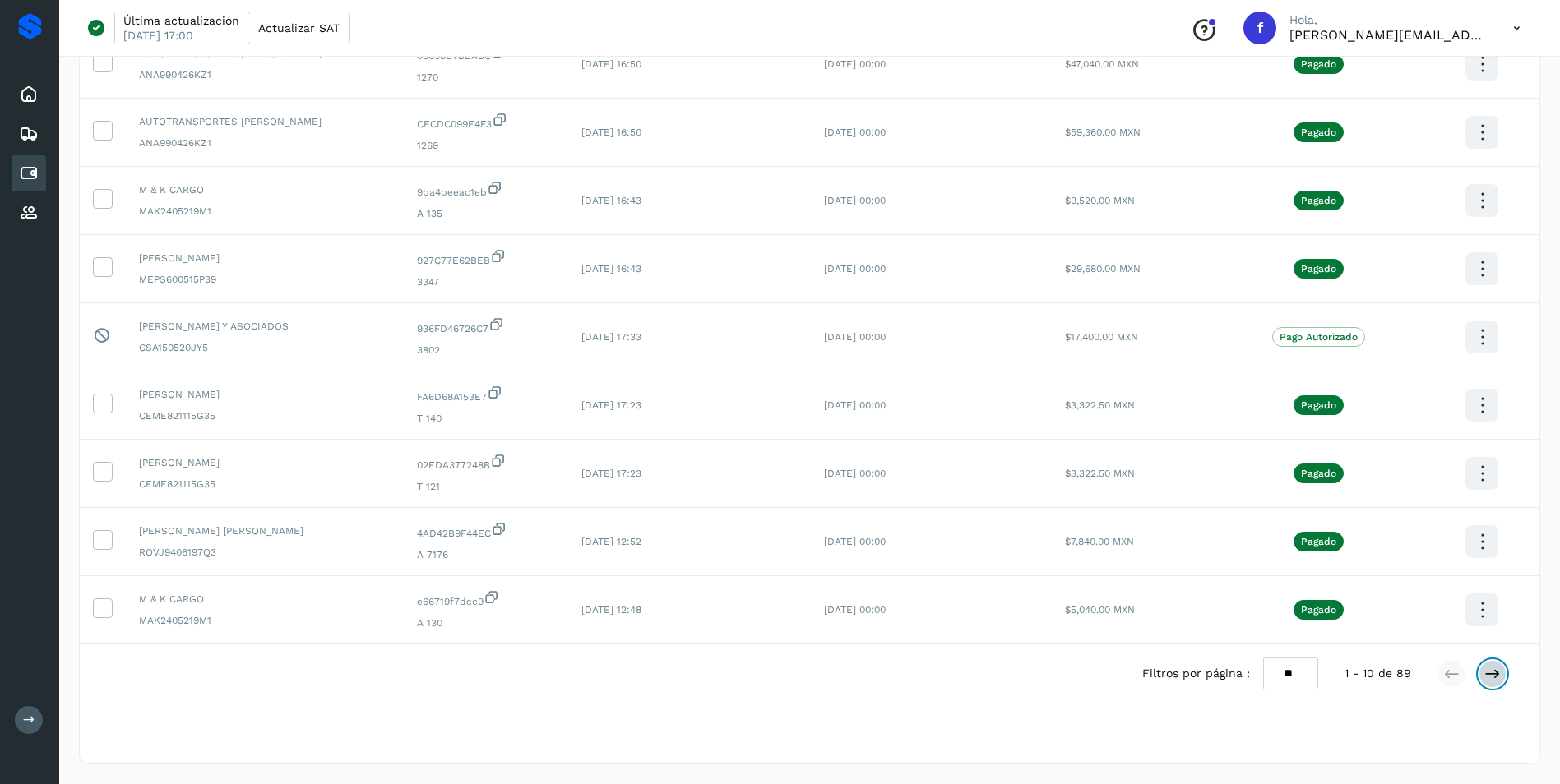
click at [1501, 676] on button at bounding box center [1492, 674] width 28 height 28
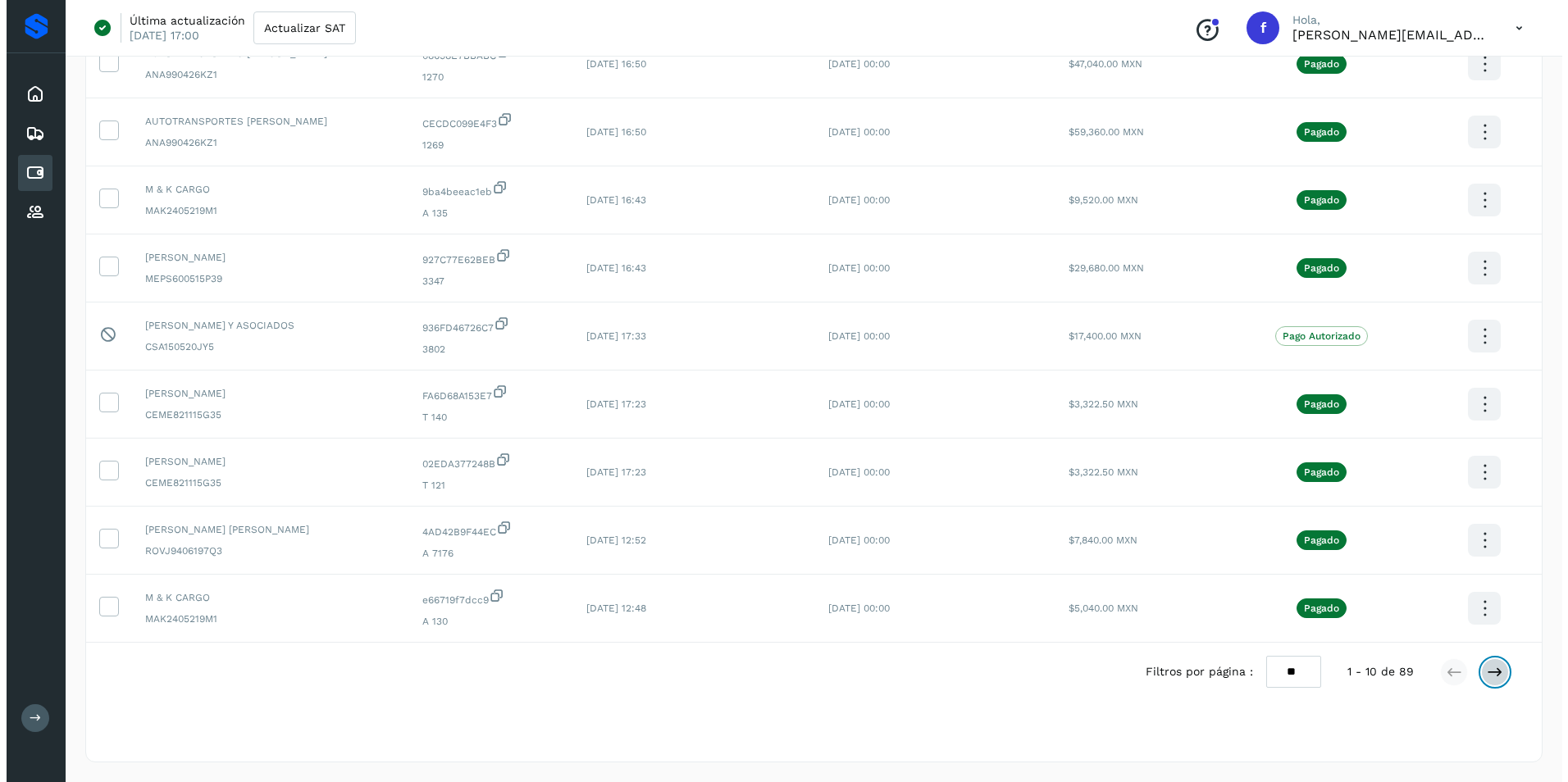
scroll to position [0, 0]
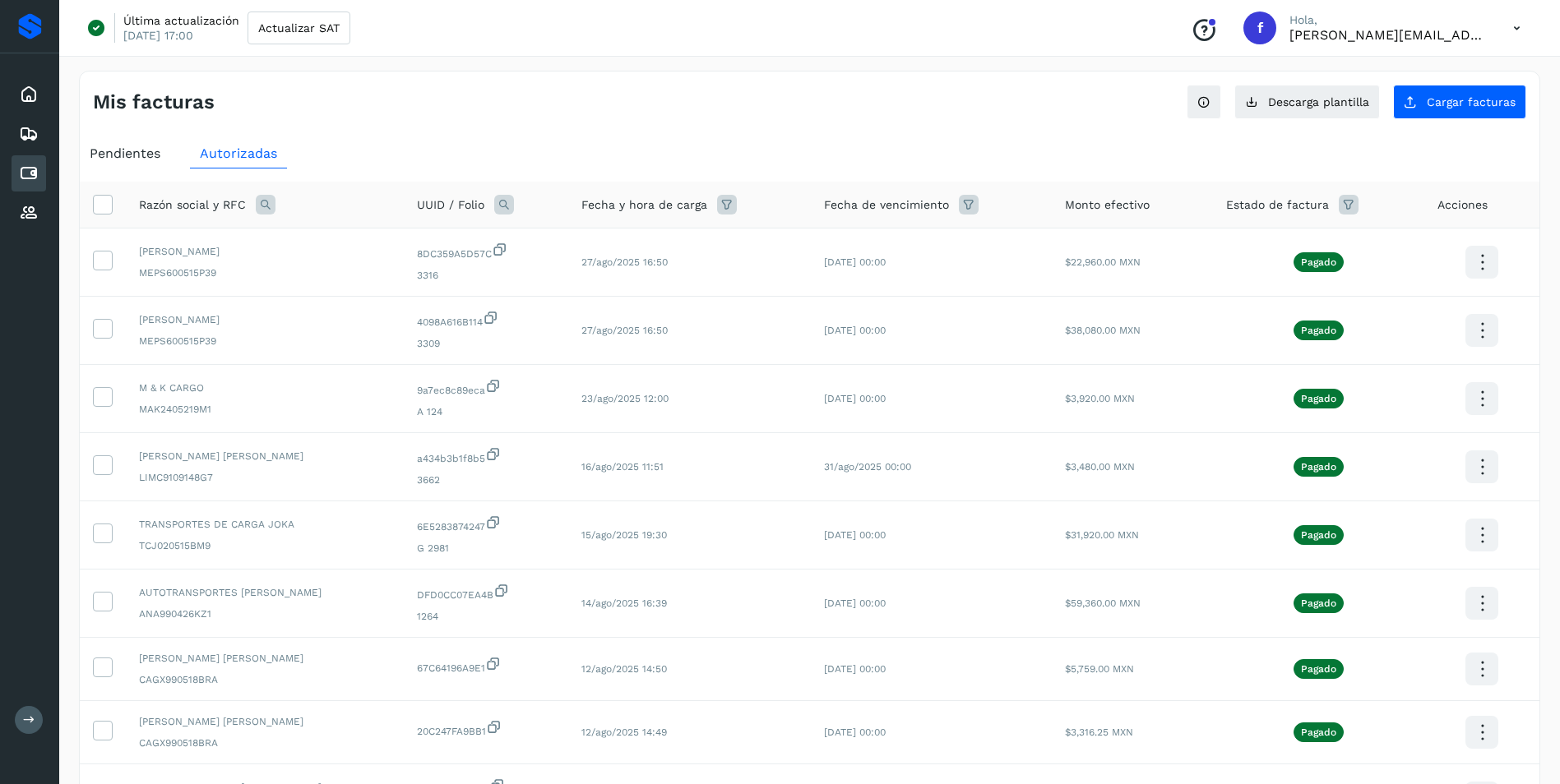
click at [722, 207] on icon at bounding box center [726, 205] width 19 height 19
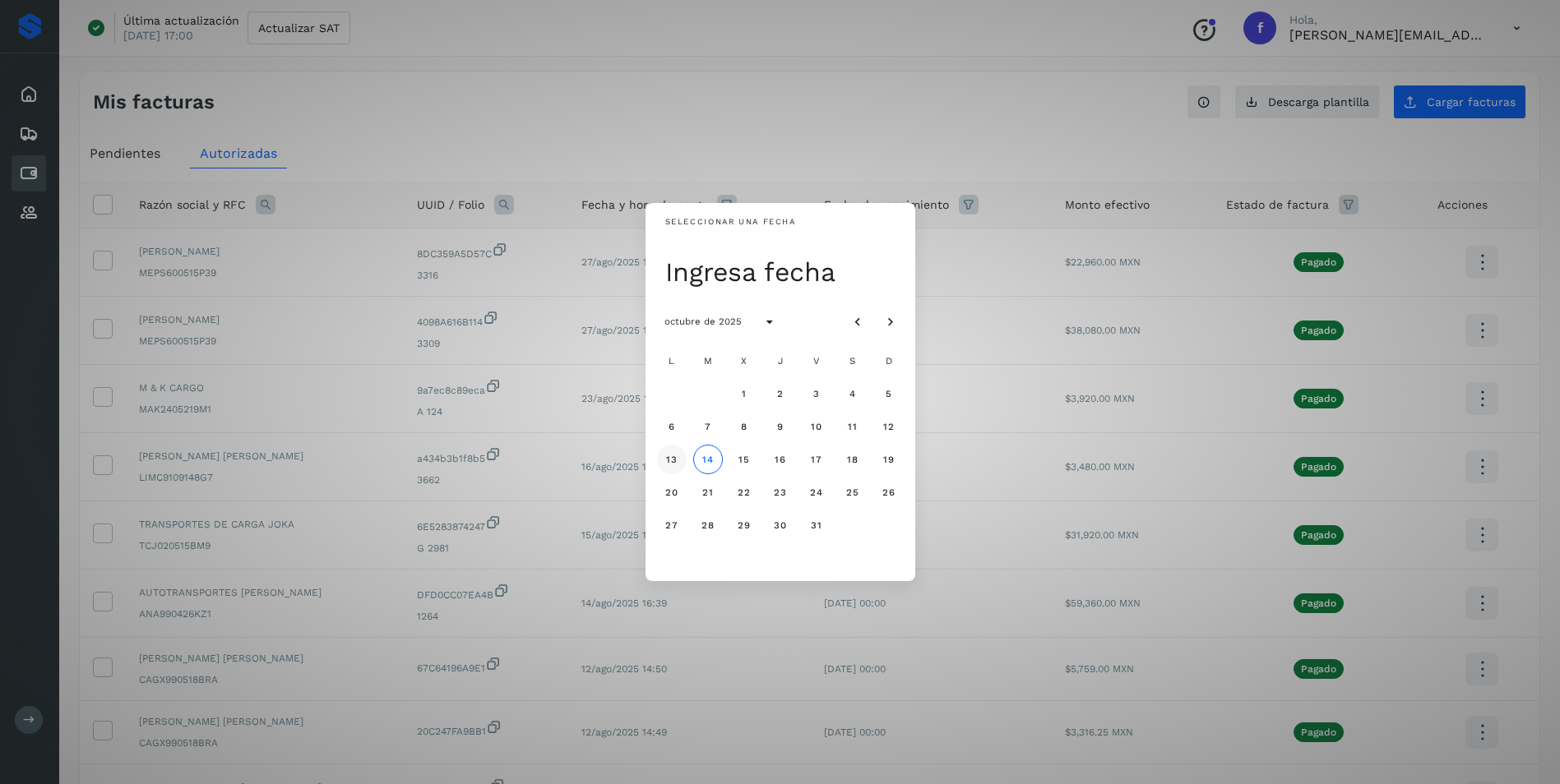
click at [675, 456] on span "13" at bounding box center [671, 459] width 12 height 11
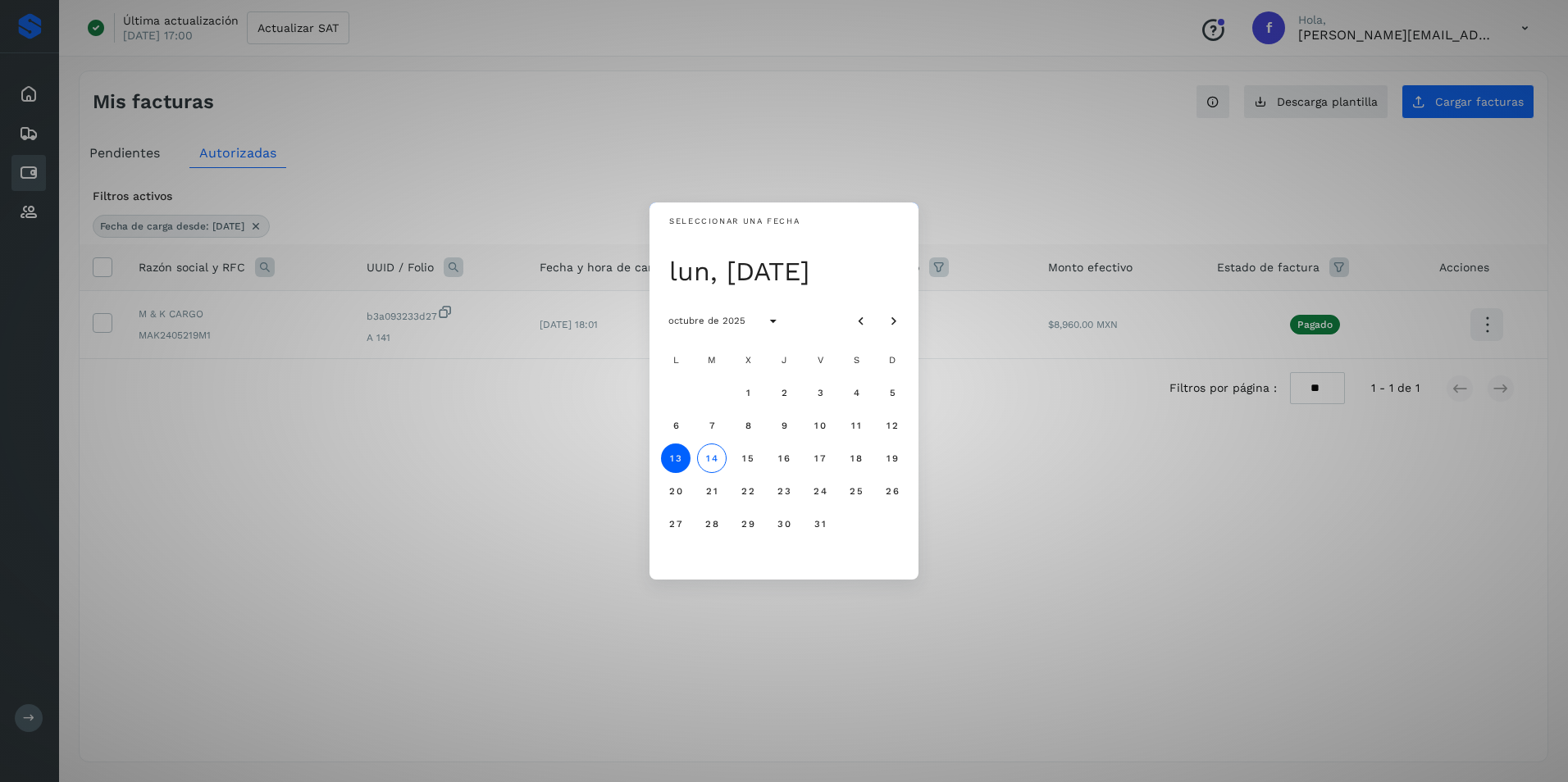
click at [491, 525] on div "Seleccionar una fecha lun, 13 oct octubre de 2025 L M X J V S D 1 2 3 4 5 6 7 8…" at bounding box center [784, 391] width 1568 height 782
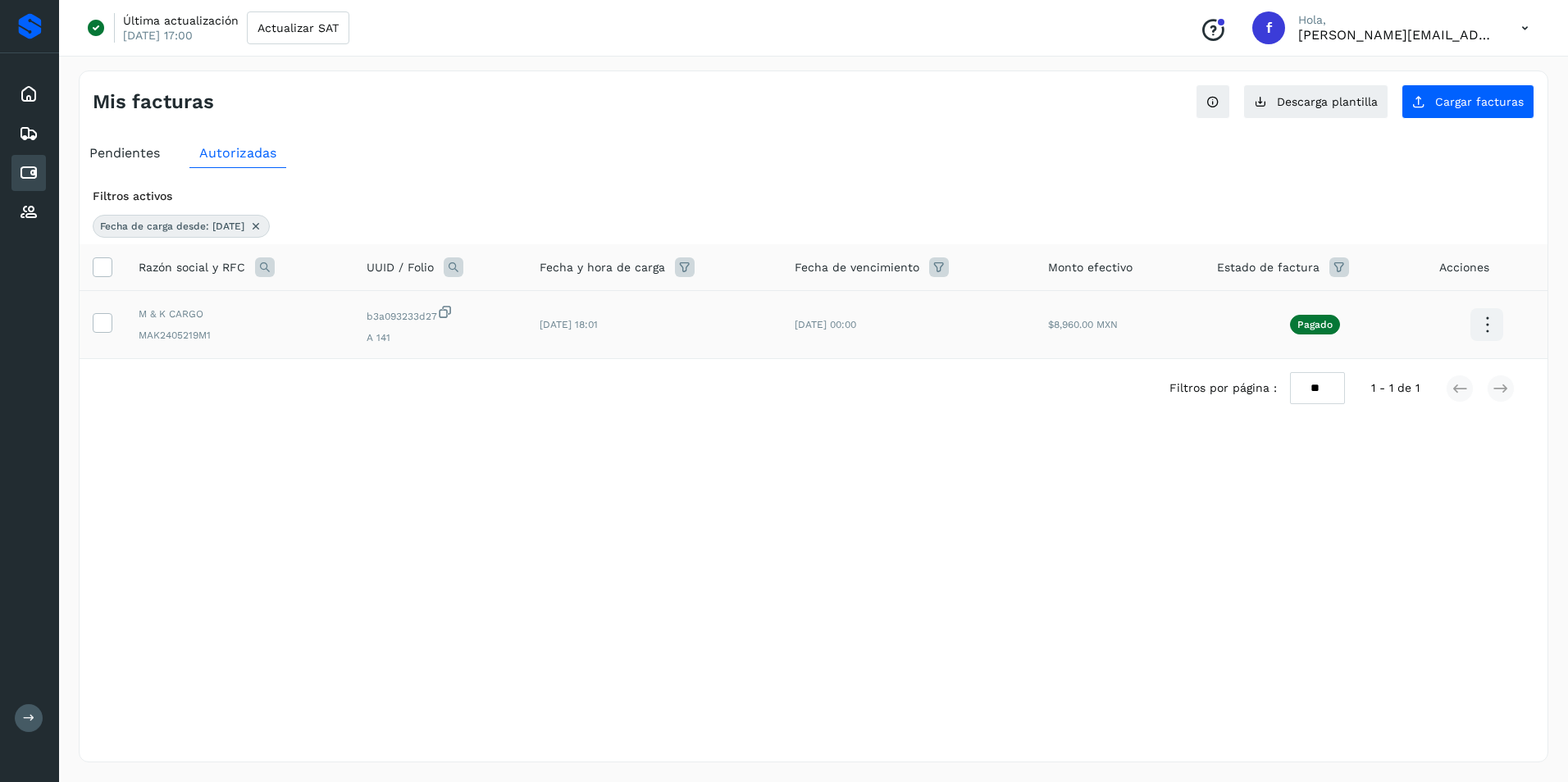
click at [1487, 327] on icon at bounding box center [1487, 325] width 39 height 39
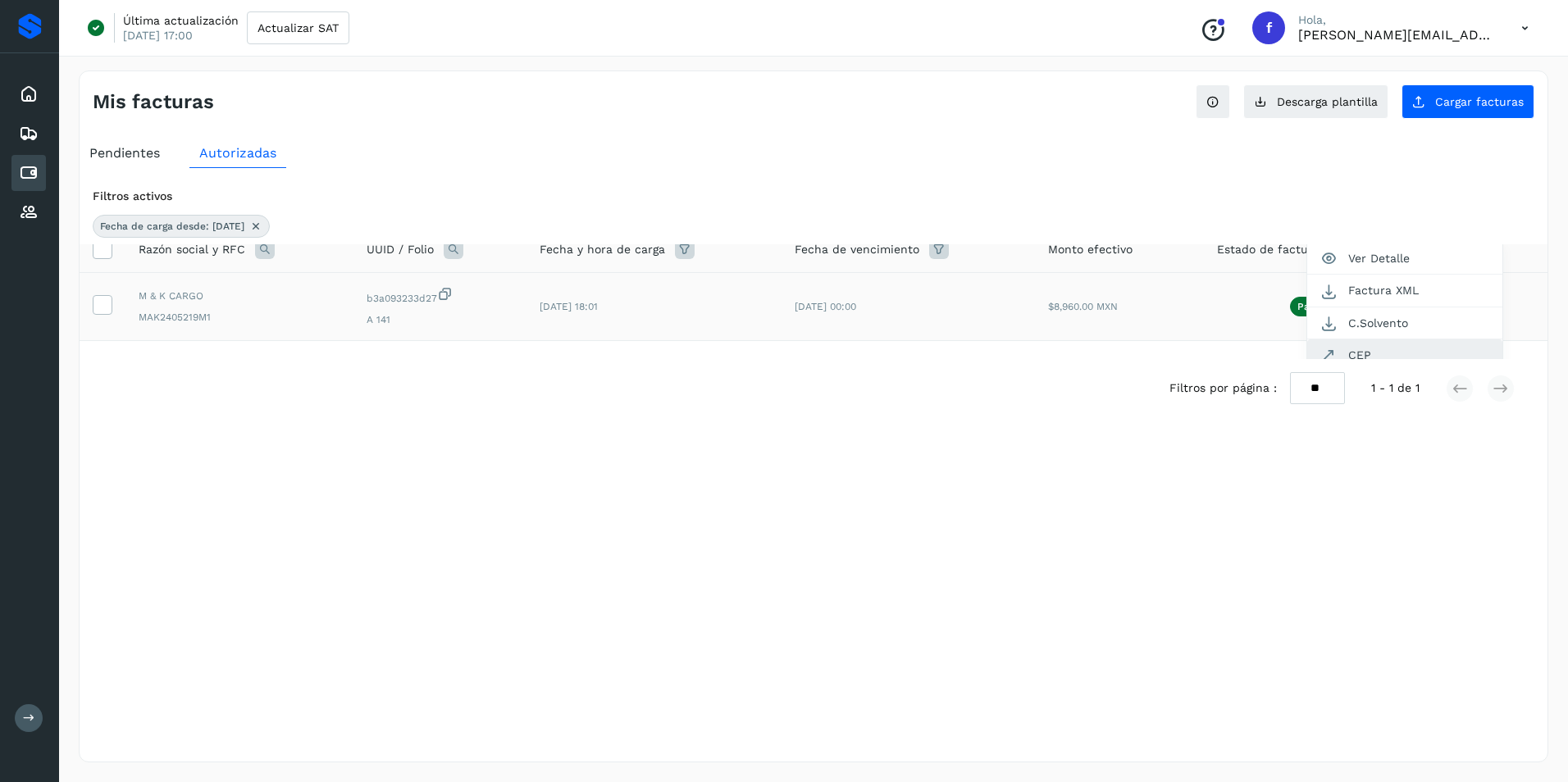
click at [1352, 354] on button "CEP" at bounding box center [1404, 356] width 195 height 32
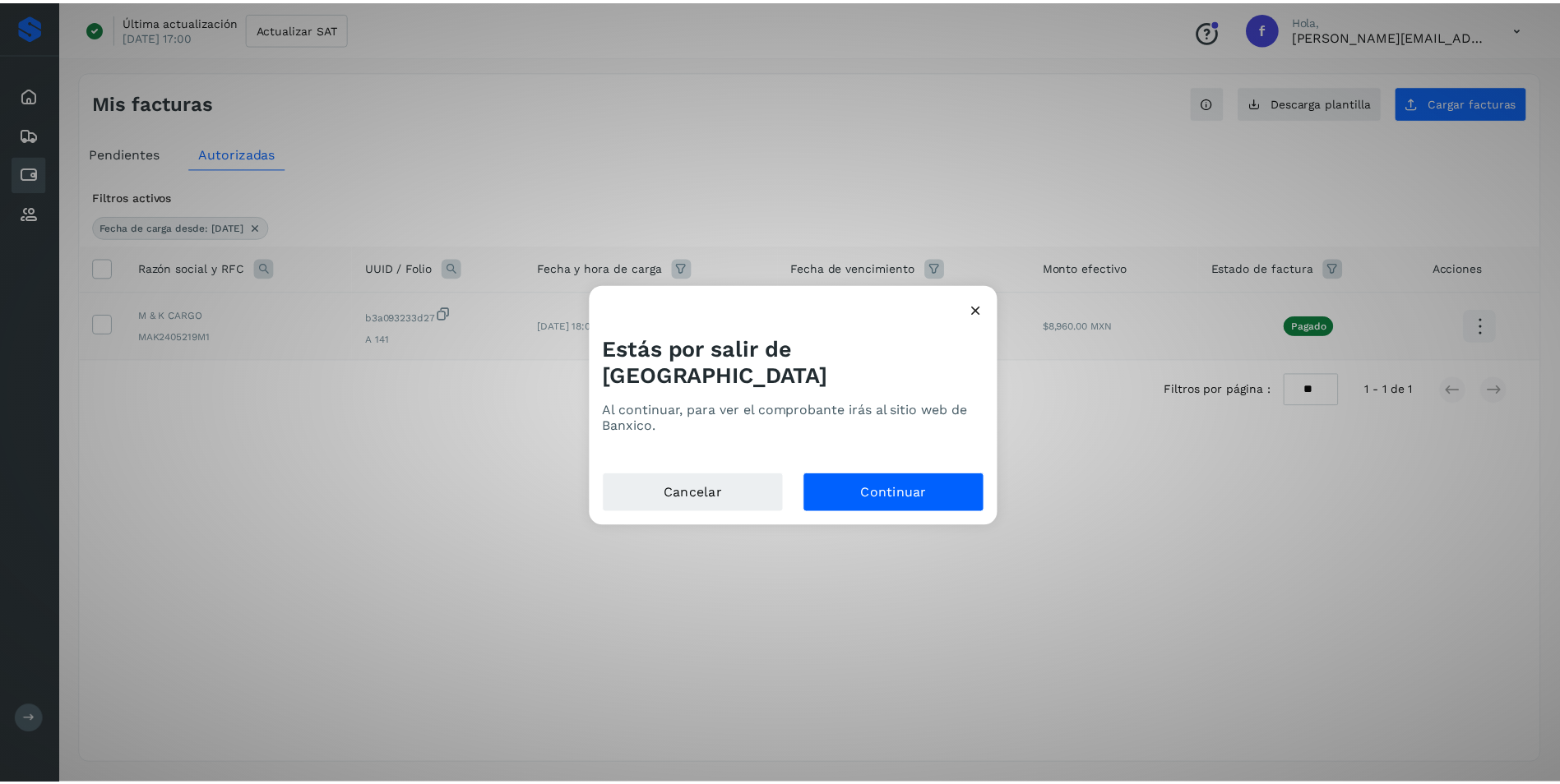
scroll to position [0, 0]
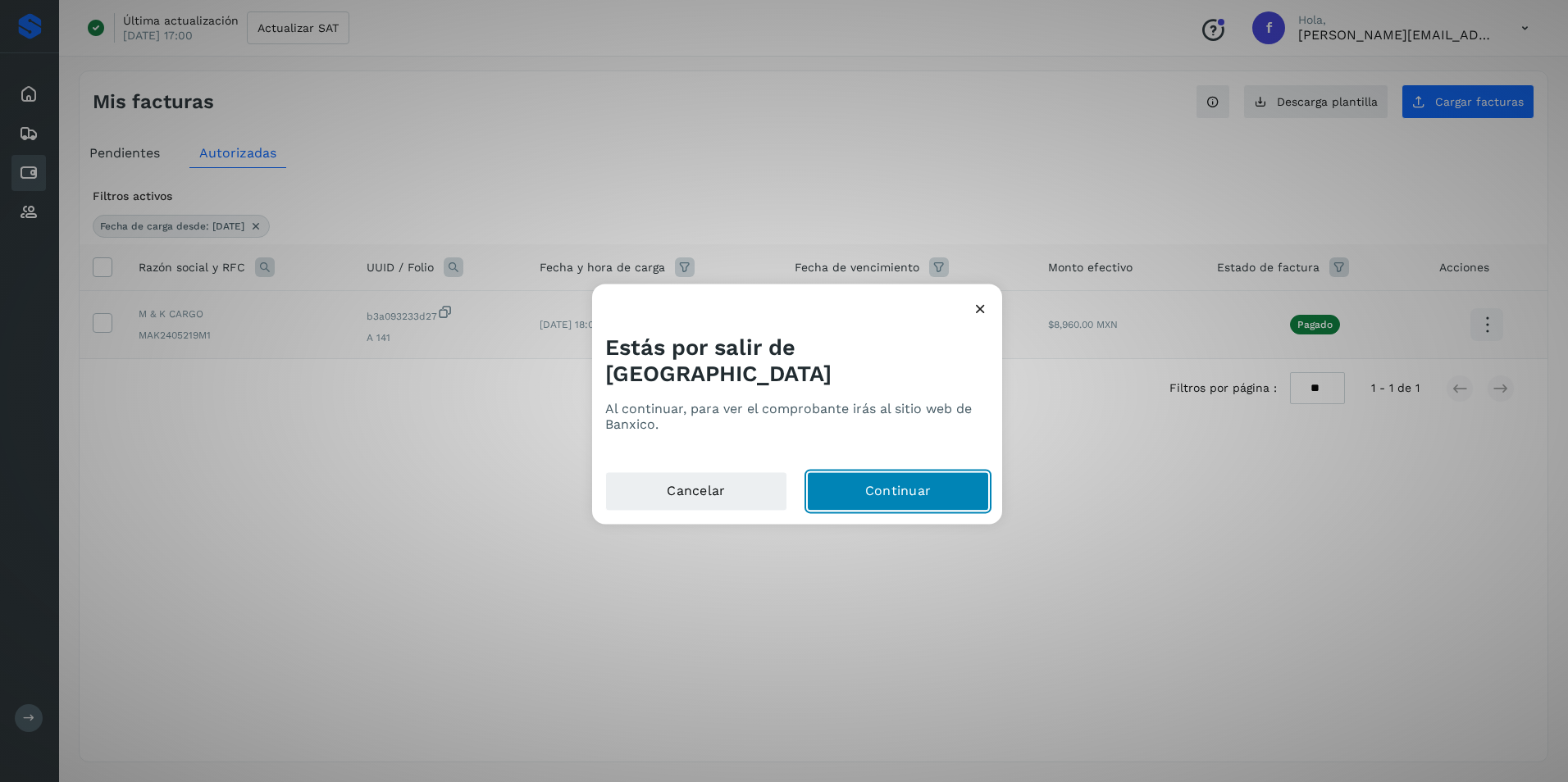
click at [909, 477] on button "Continuar" at bounding box center [898, 491] width 182 height 39
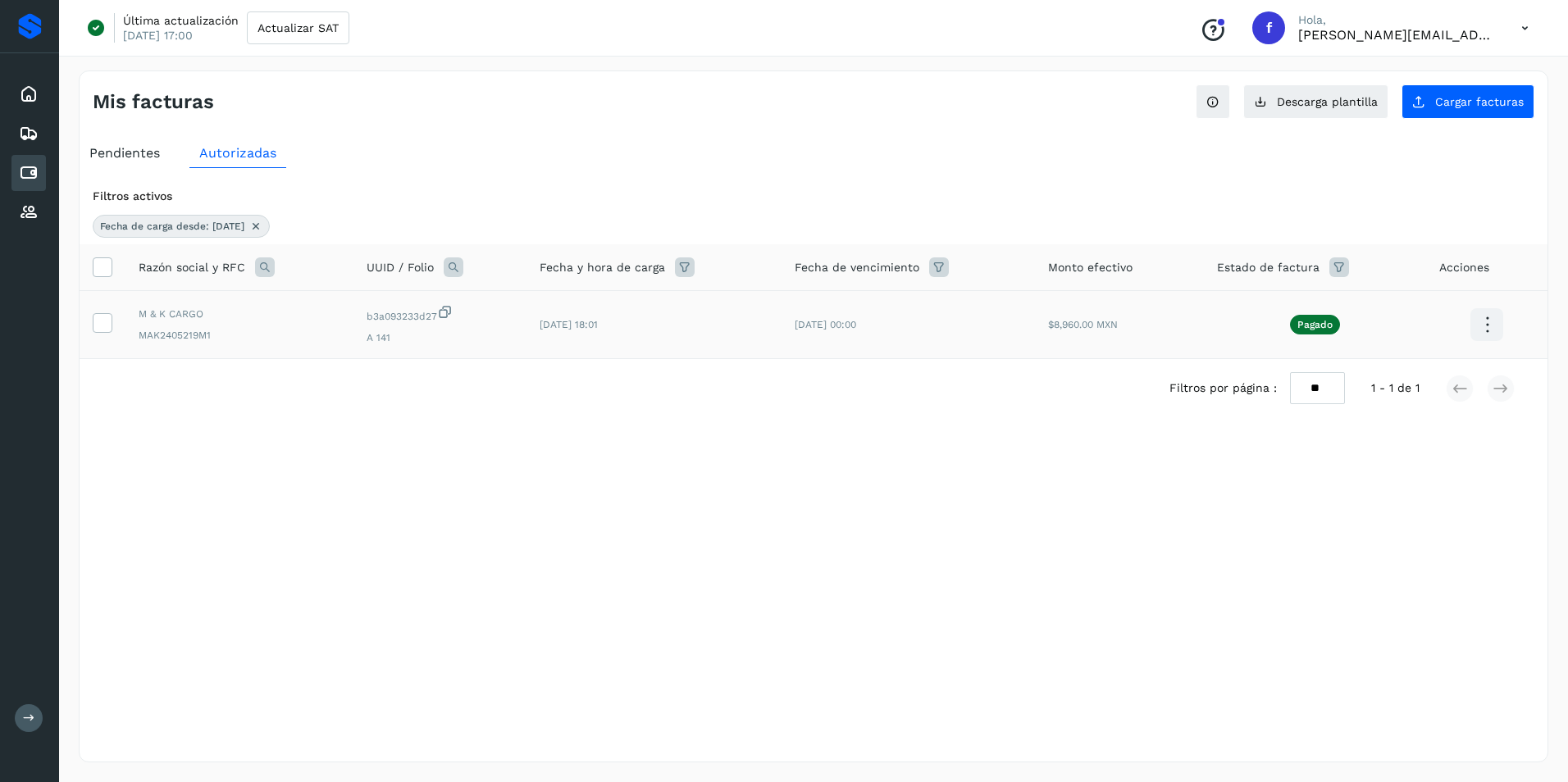
click at [682, 269] on icon at bounding box center [684, 267] width 19 height 19
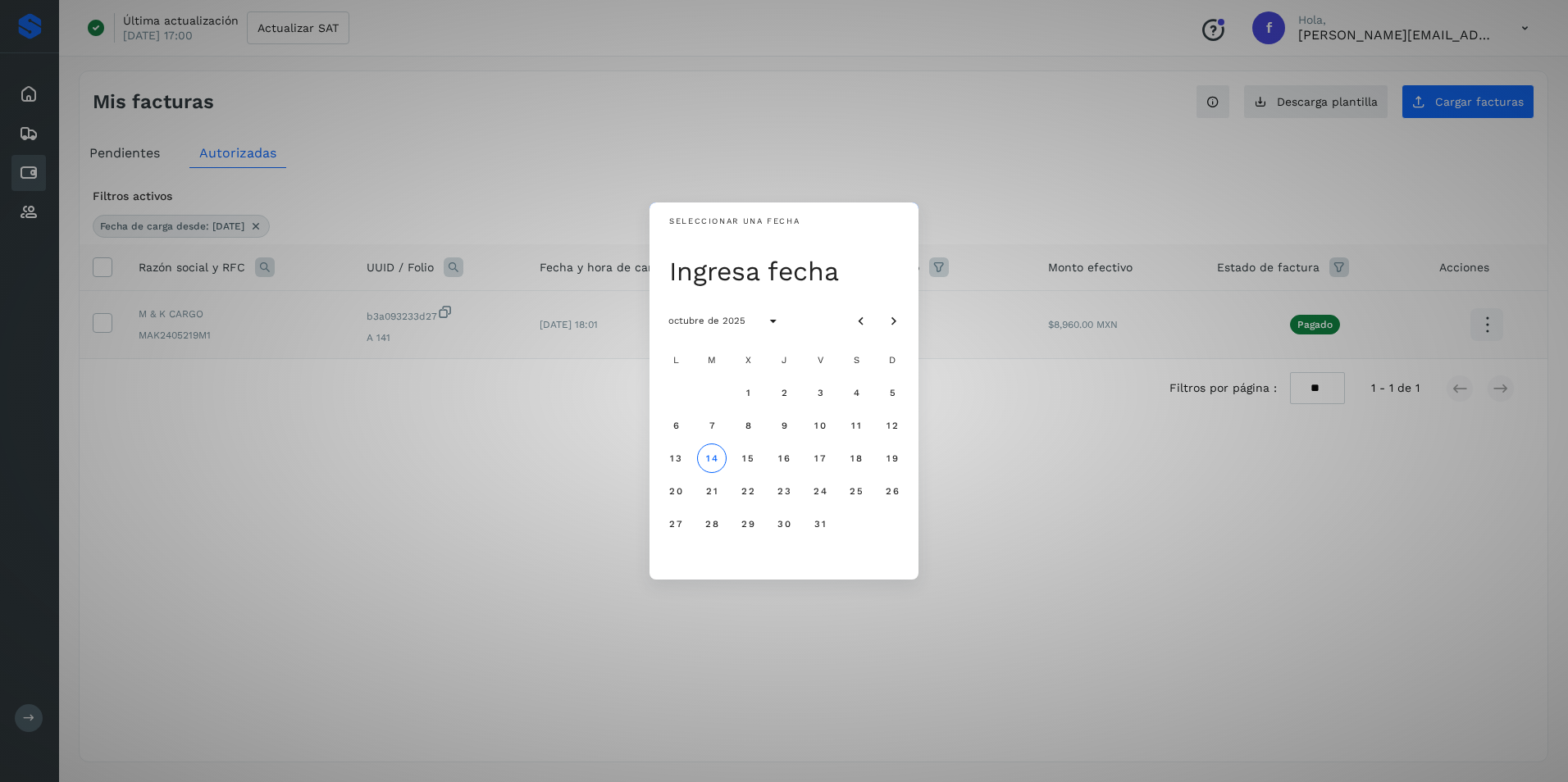
drag, startPoint x: 1013, startPoint y: 429, endPoint x: 777, endPoint y: 348, distance: 249.5
click at [1013, 429] on div "Seleccionar una fecha Ingresa fecha octubre de 2025 L M X J V S D 1 2 3 4 5 6 7…" at bounding box center [784, 391] width 1568 height 782
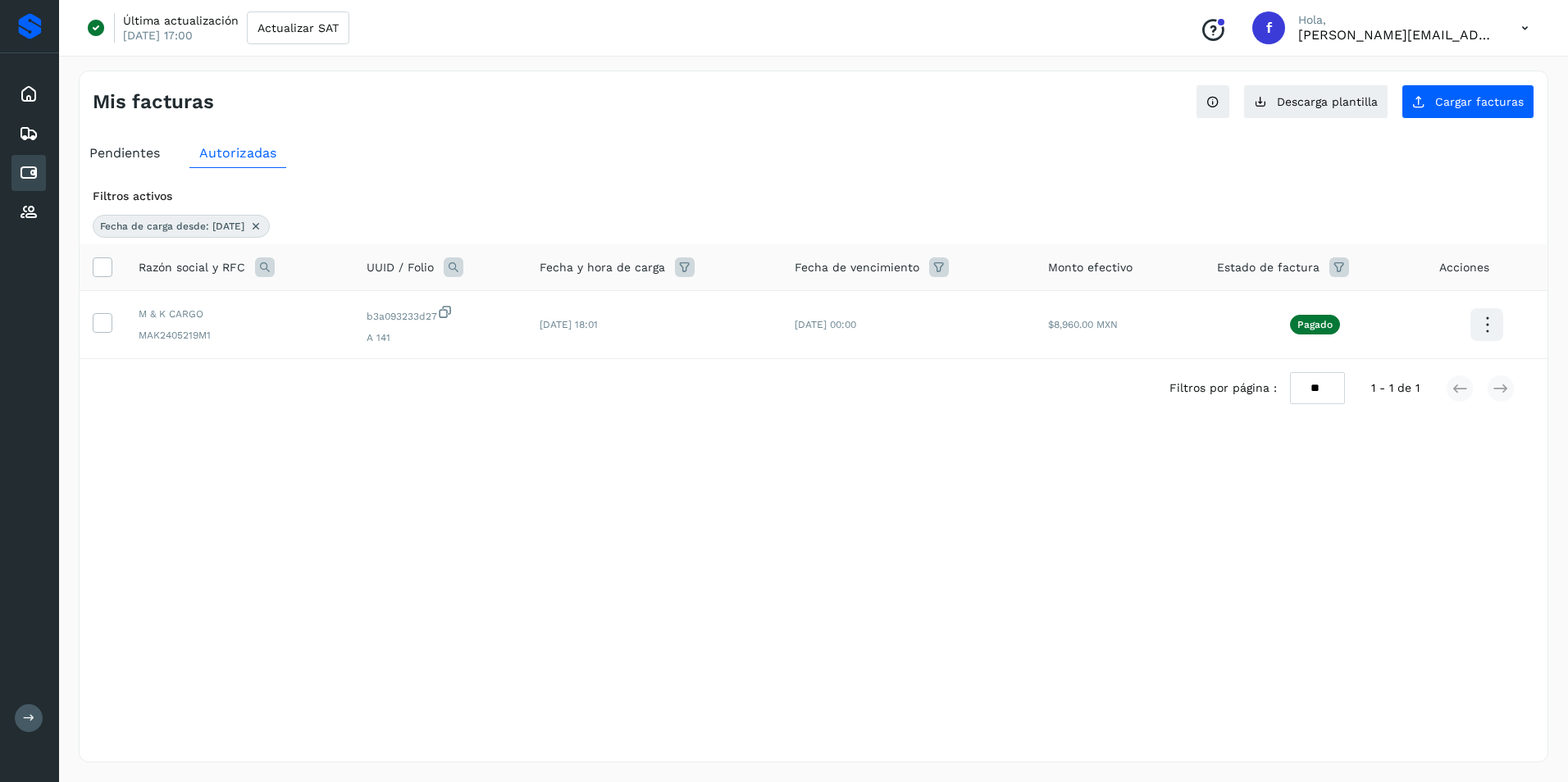
click at [263, 226] on icon at bounding box center [256, 226] width 13 height 13
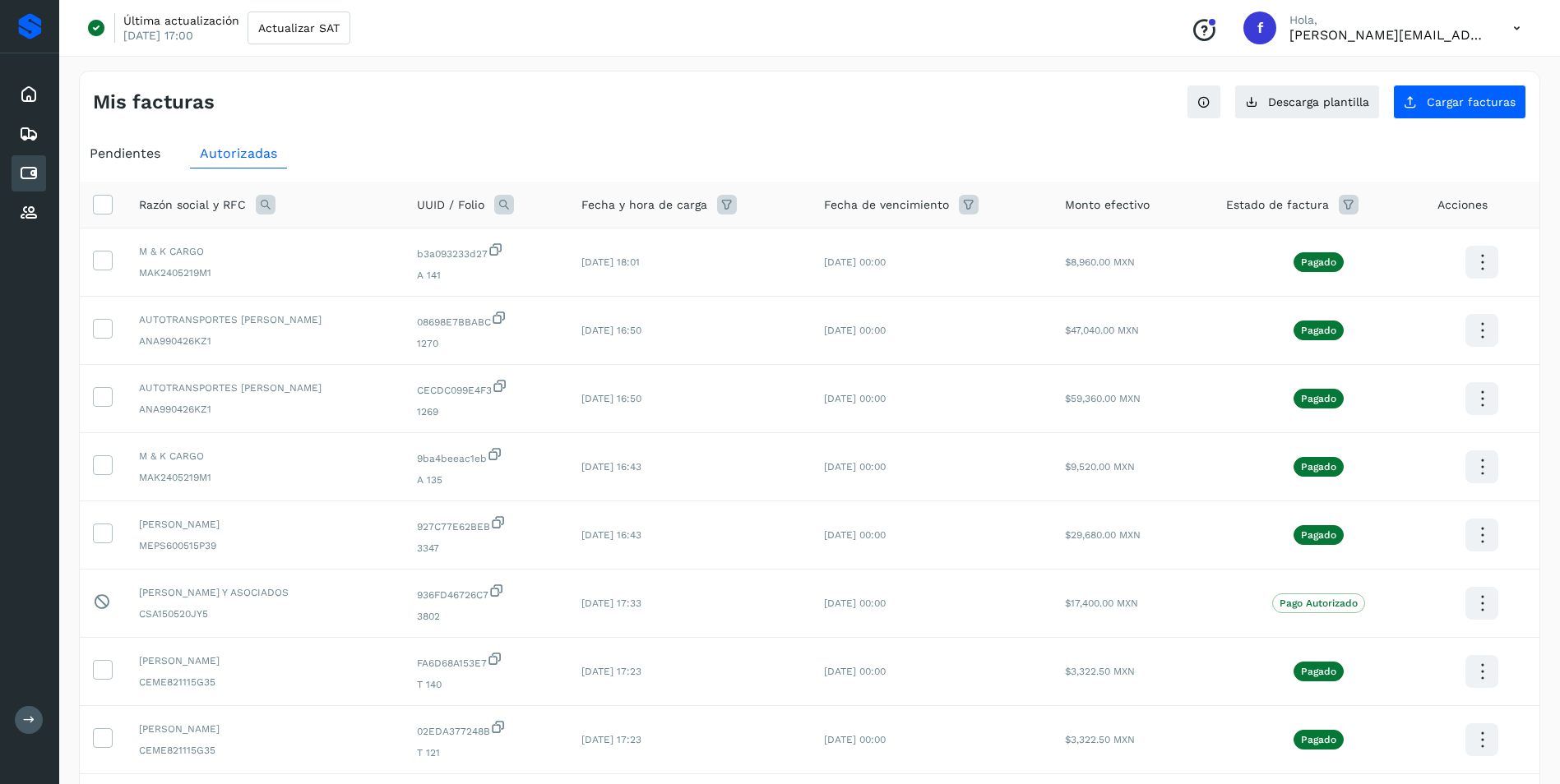
click at [958, 203] on icon at bounding box center [968, 205] width 19 height 19
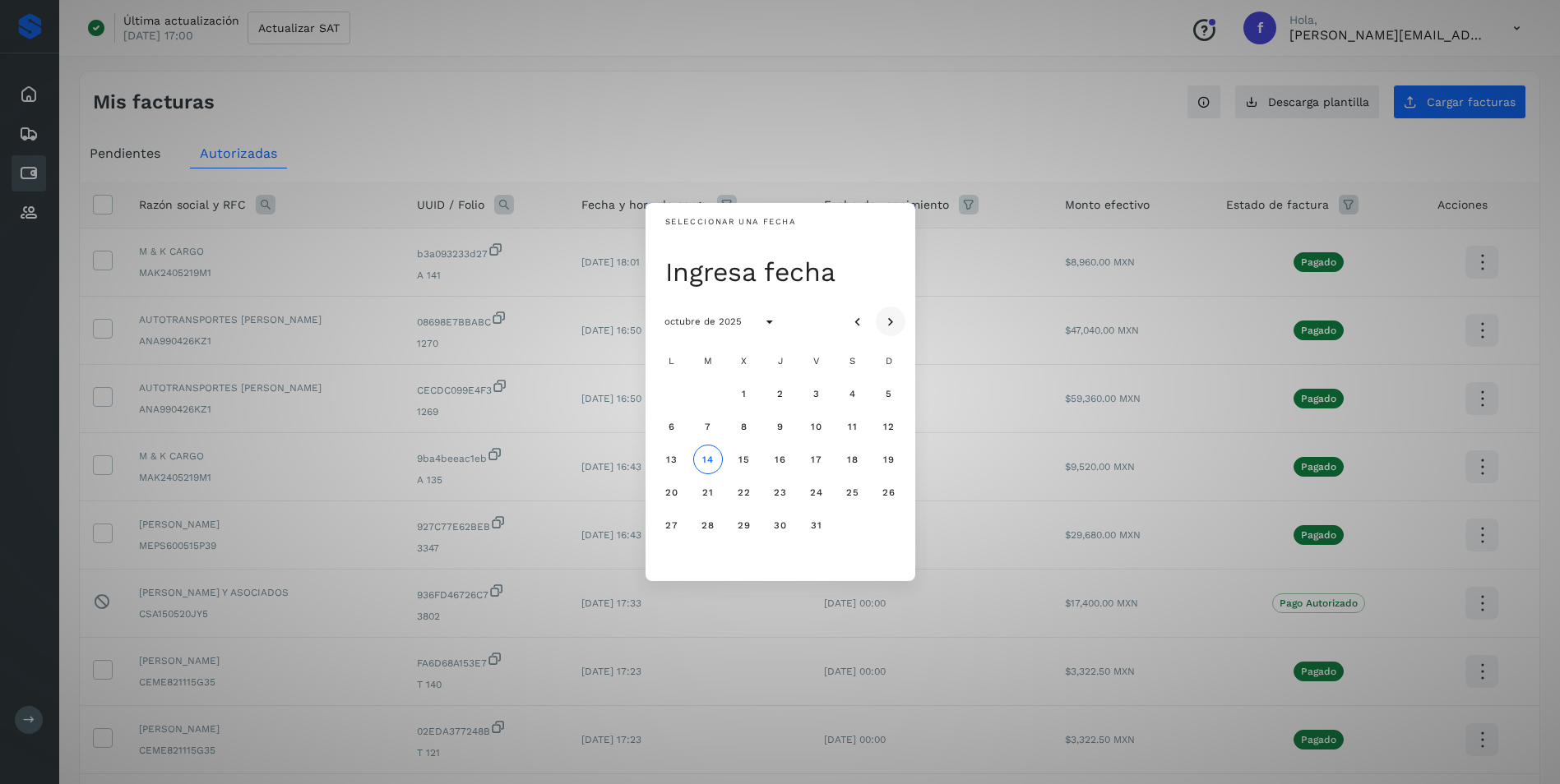
click at [892, 321] on icon "Mes siguiente" at bounding box center [890, 322] width 17 height 17
click at [749, 459] on span "12" at bounding box center [744, 459] width 12 height 11
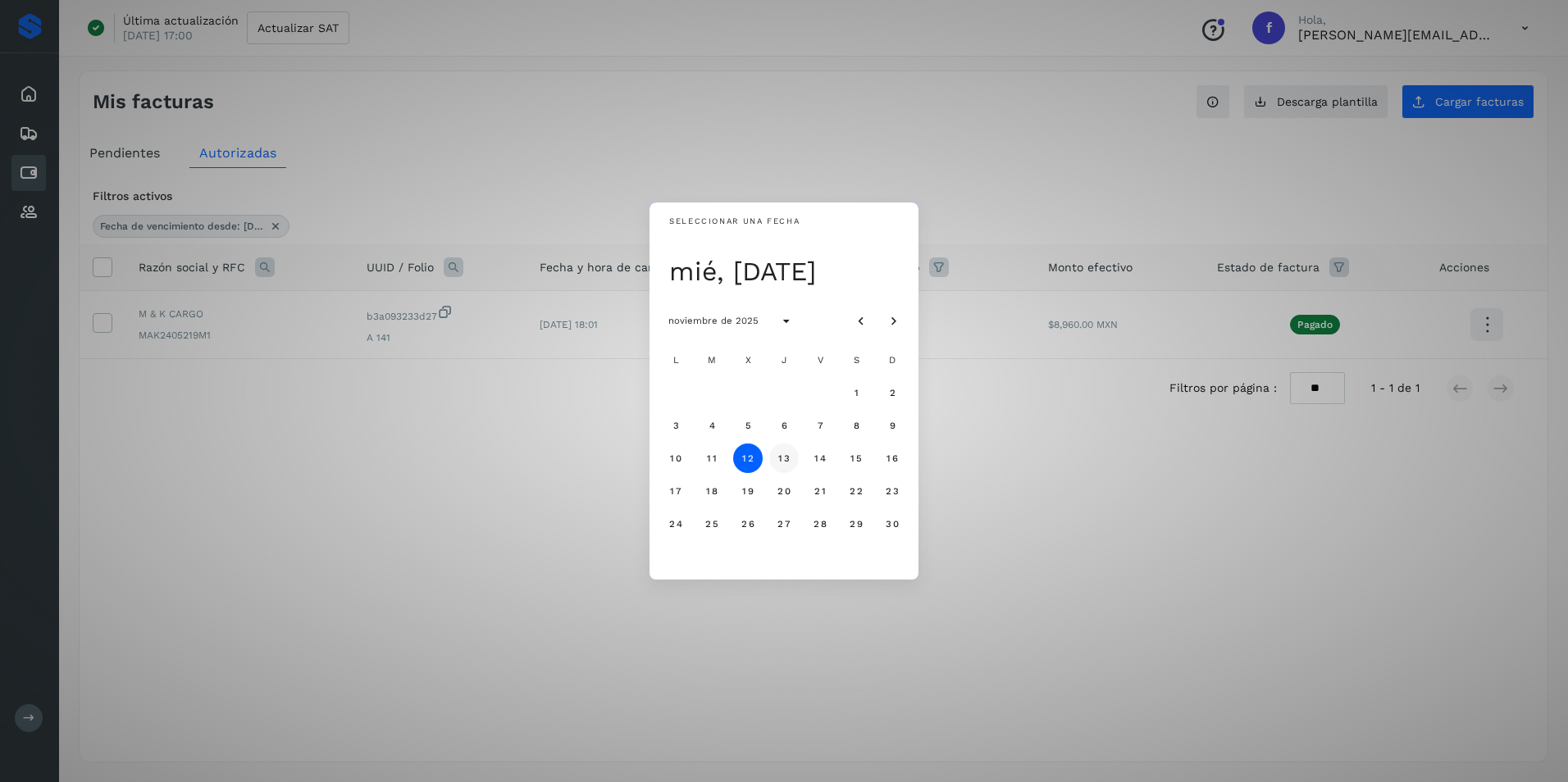
click at [784, 461] on span "13" at bounding box center [783, 458] width 12 height 11
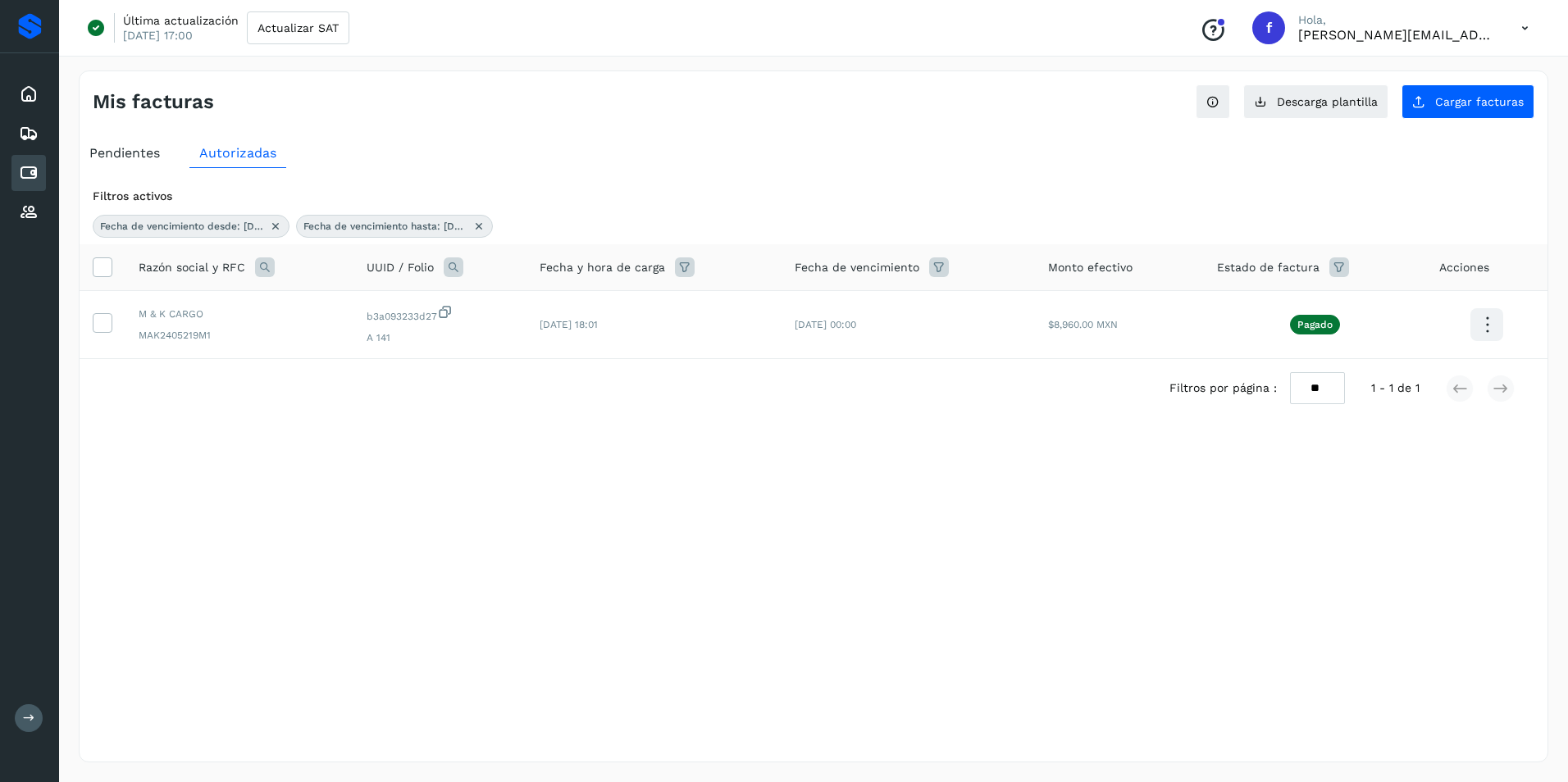
click at [940, 269] on icon at bounding box center [938, 267] width 19 height 19
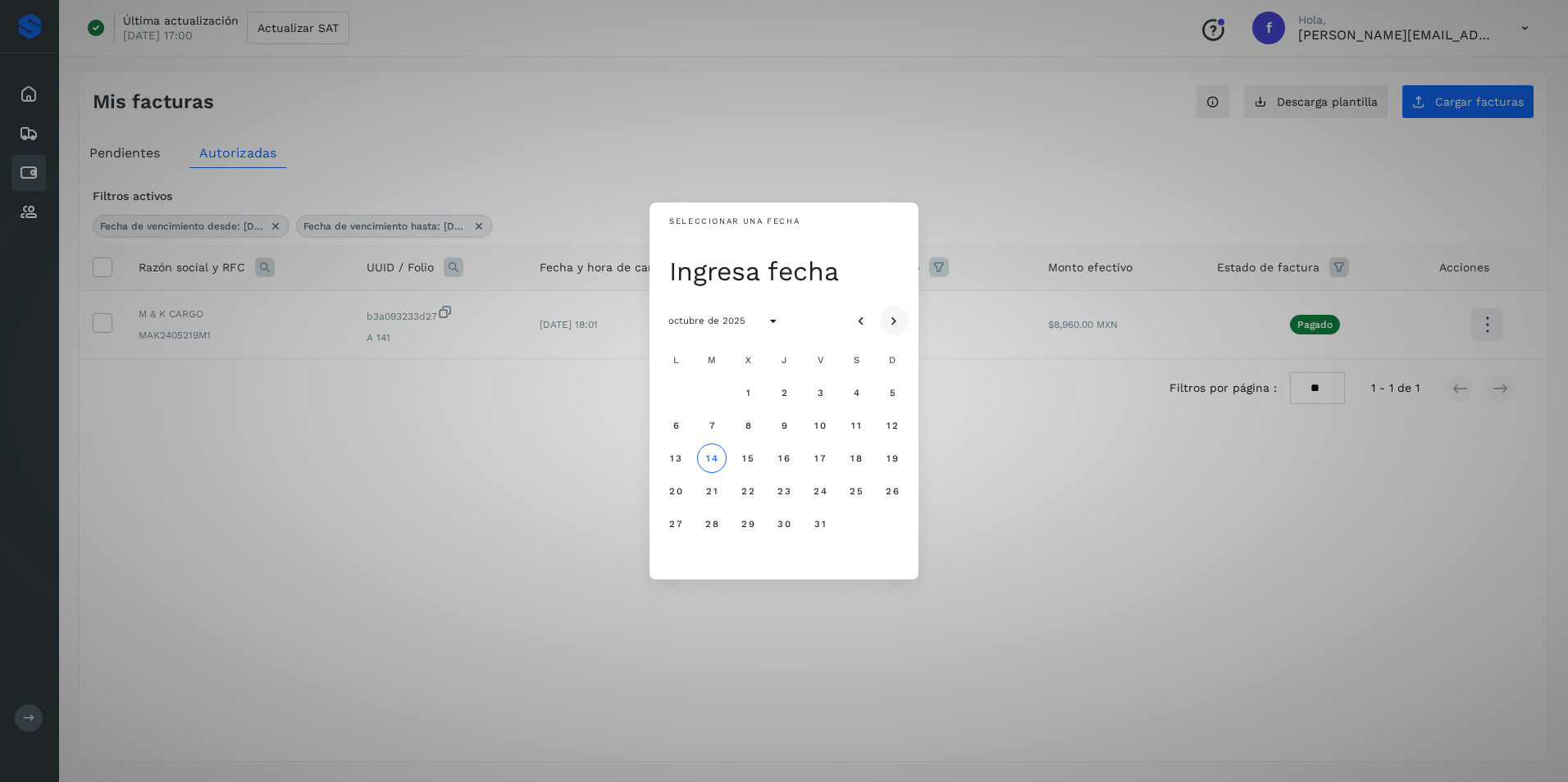
click at [893, 316] on icon "Mes siguiente" at bounding box center [893, 321] width 17 height 17
click at [749, 457] on span "12" at bounding box center [747, 458] width 12 height 11
click at [598, 465] on div "Seleccionar una fecha mié, 12 nov noviembre de 2025 L M X J V S D 1 2 3 4 5 6 7…" at bounding box center [784, 391] width 1568 height 782
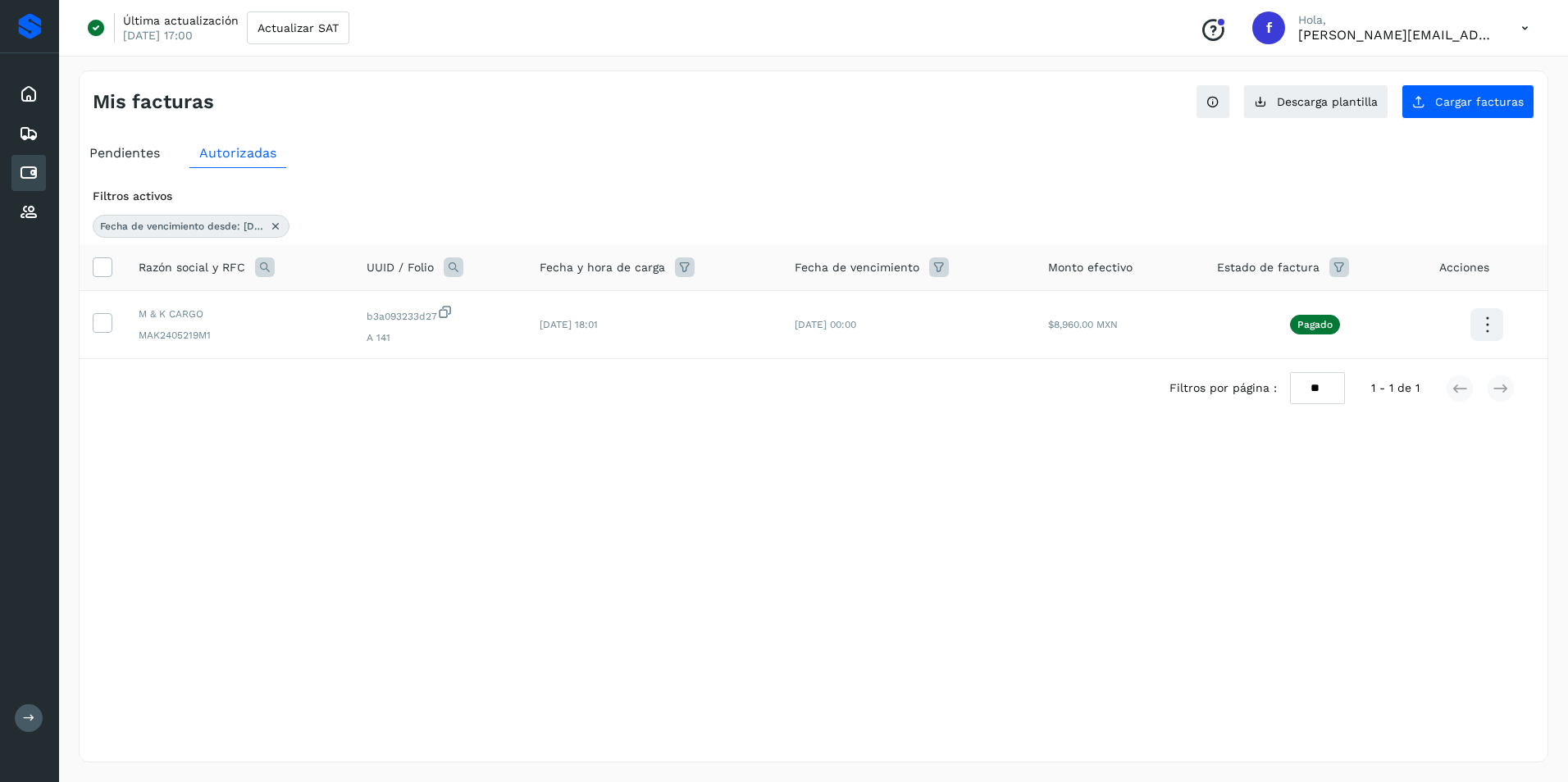
click at [936, 270] on icon at bounding box center [938, 267] width 19 height 19
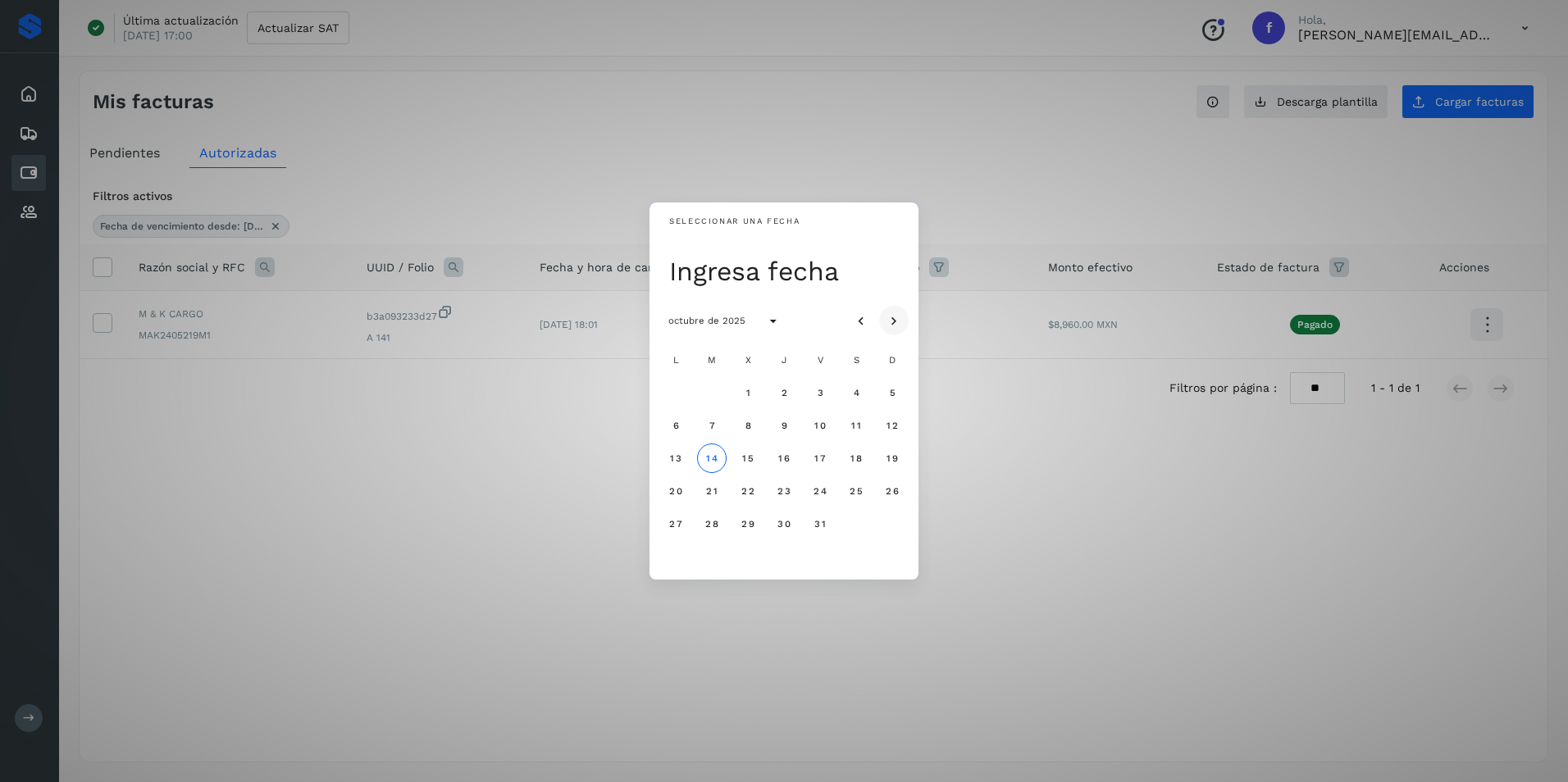
click at [893, 318] on icon "Mes siguiente" at bounding box center [893, 321] width 17 height 17
click at [780, 460] on span "13" at bounding box center [783, 458] width 12 height 11
click at [1000, 450] on div "Seleccionar una fecha jue, 13 nov noviembre de 2025 L M X J V S D 1 2 3 4 5 6 7…" at bounding box center [784, 391] width 1568 height 782
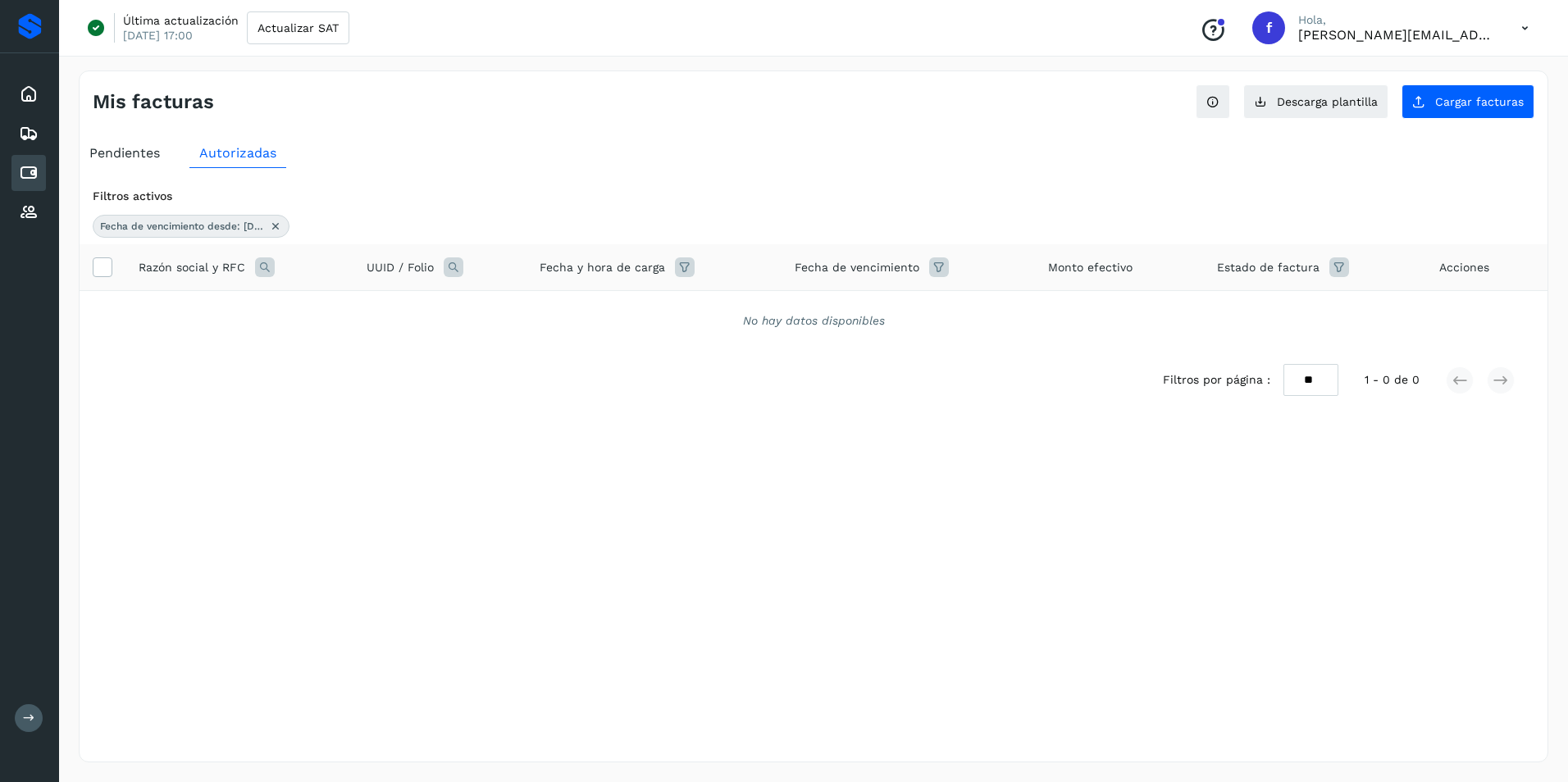
click at [933, 269] on icon at bounding box center [938, 267] width 19 height 19
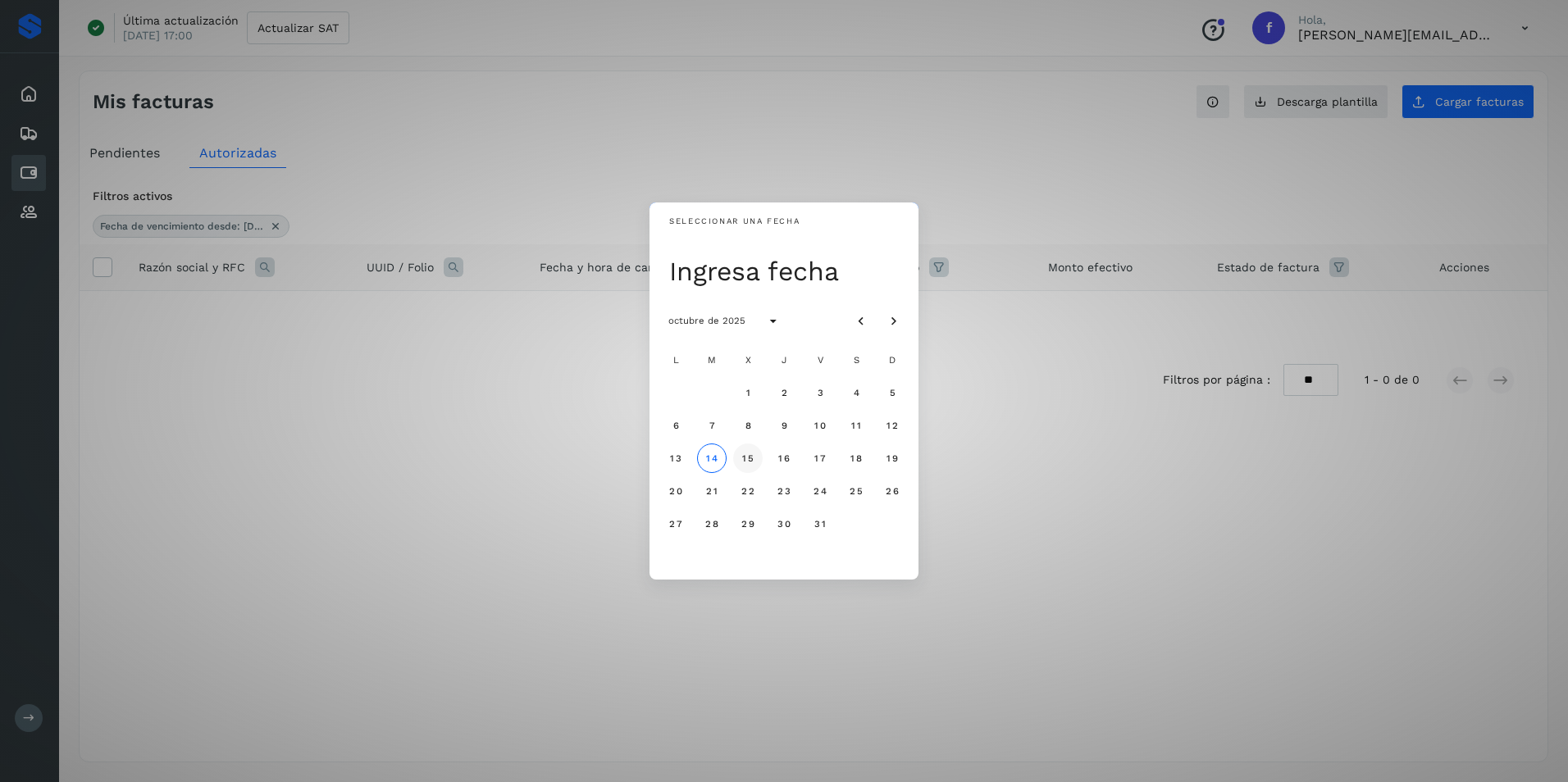
click at [752, 462] on span "15" at bounding box center [747, 458] width 12 height 11
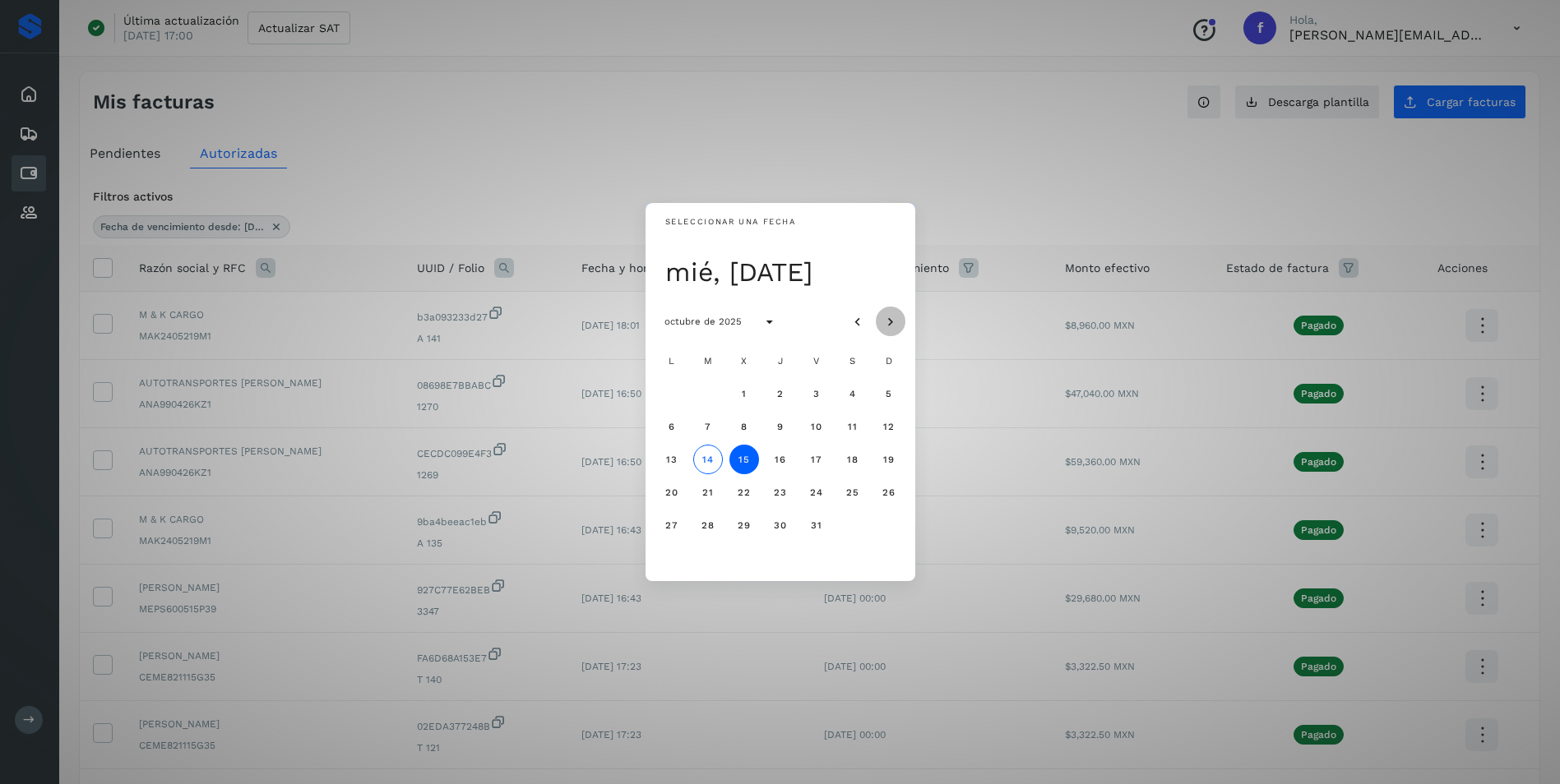
click at [896, 322] on icon "Mes siguiente" at bounding box center [890, 322] width 17 height 17
click at [849, 463] on span "15" at bounding box center [852, 459] width 12 height 11
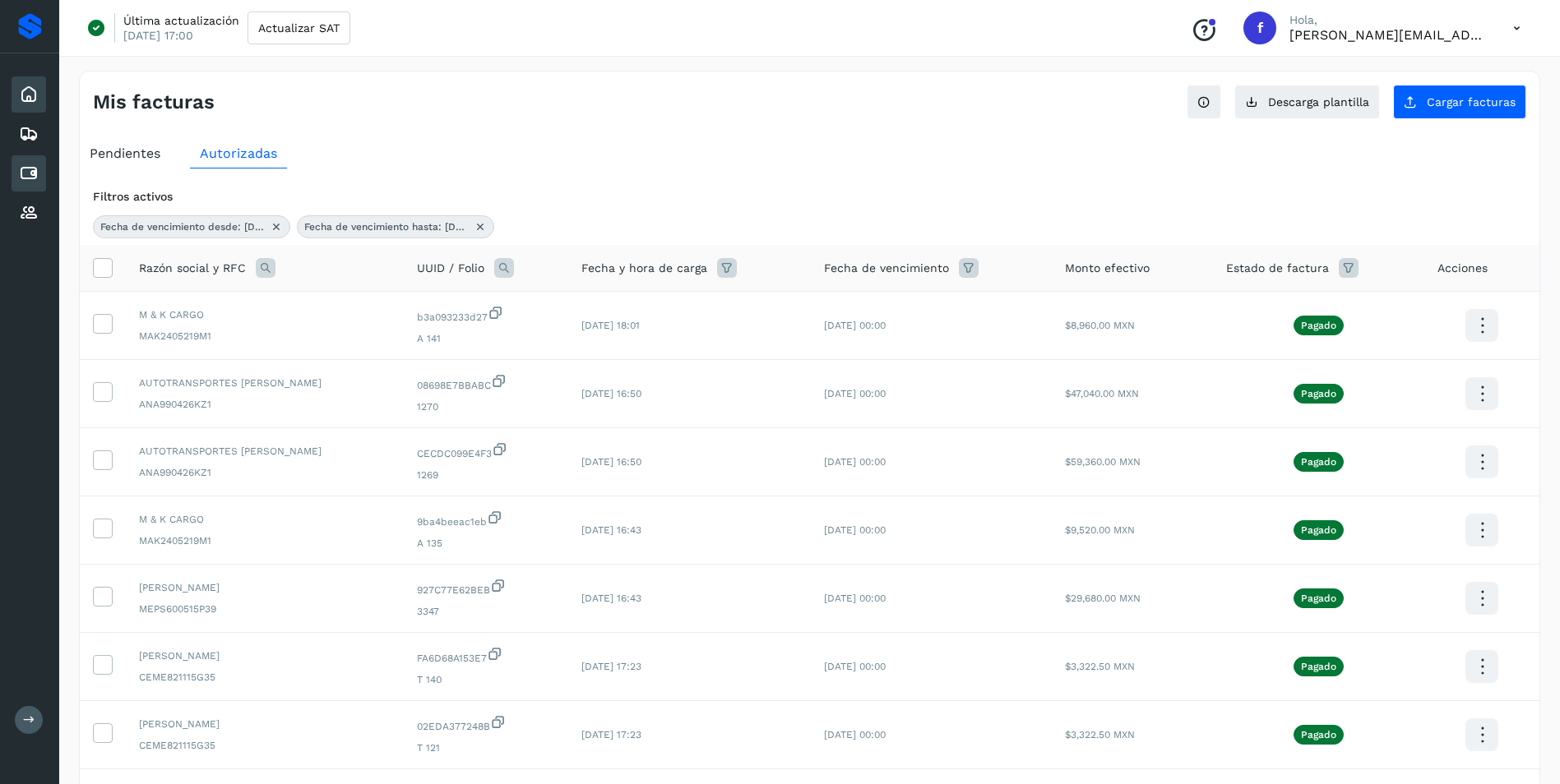
click at [38, 93] on icon at bounding box center [29, 94] width 19 height 19
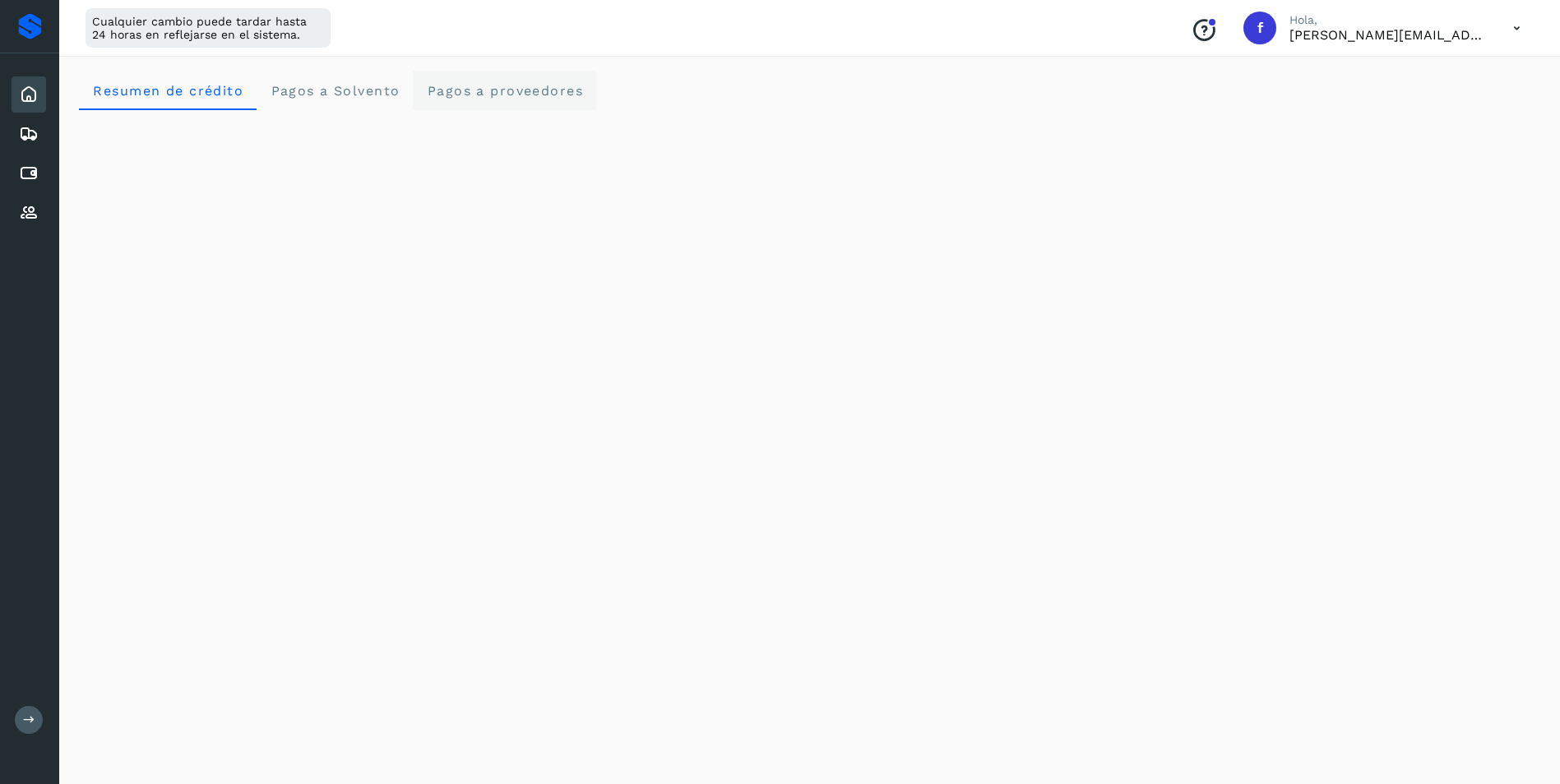
click at [451, 94] on span "Pagos a proveedores" at bounding box center [504, 91] width 157 height 16
click at [35, 89] on icon at bounding box center [29, 94] width 19 height 19
click at [1514, 32] on icon at bounding box center [1516, 28] width 33 height 33
click at [1455, 111] on div "Cerrar sesión" at bounding box center [1434, 106] width 196 height 32
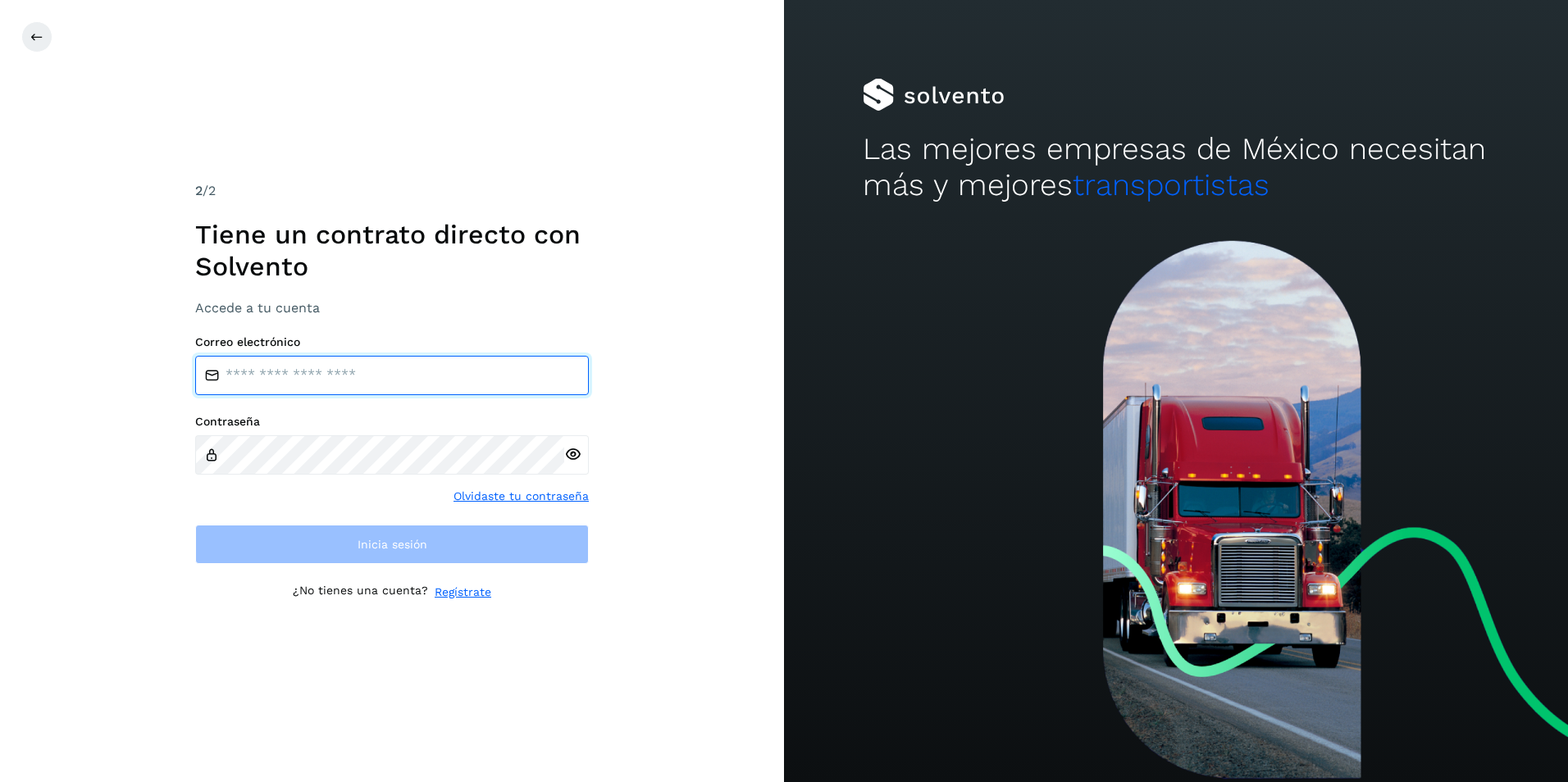
type input "**********"
